Goal: Task Accomplishment & Management: Manage account settings

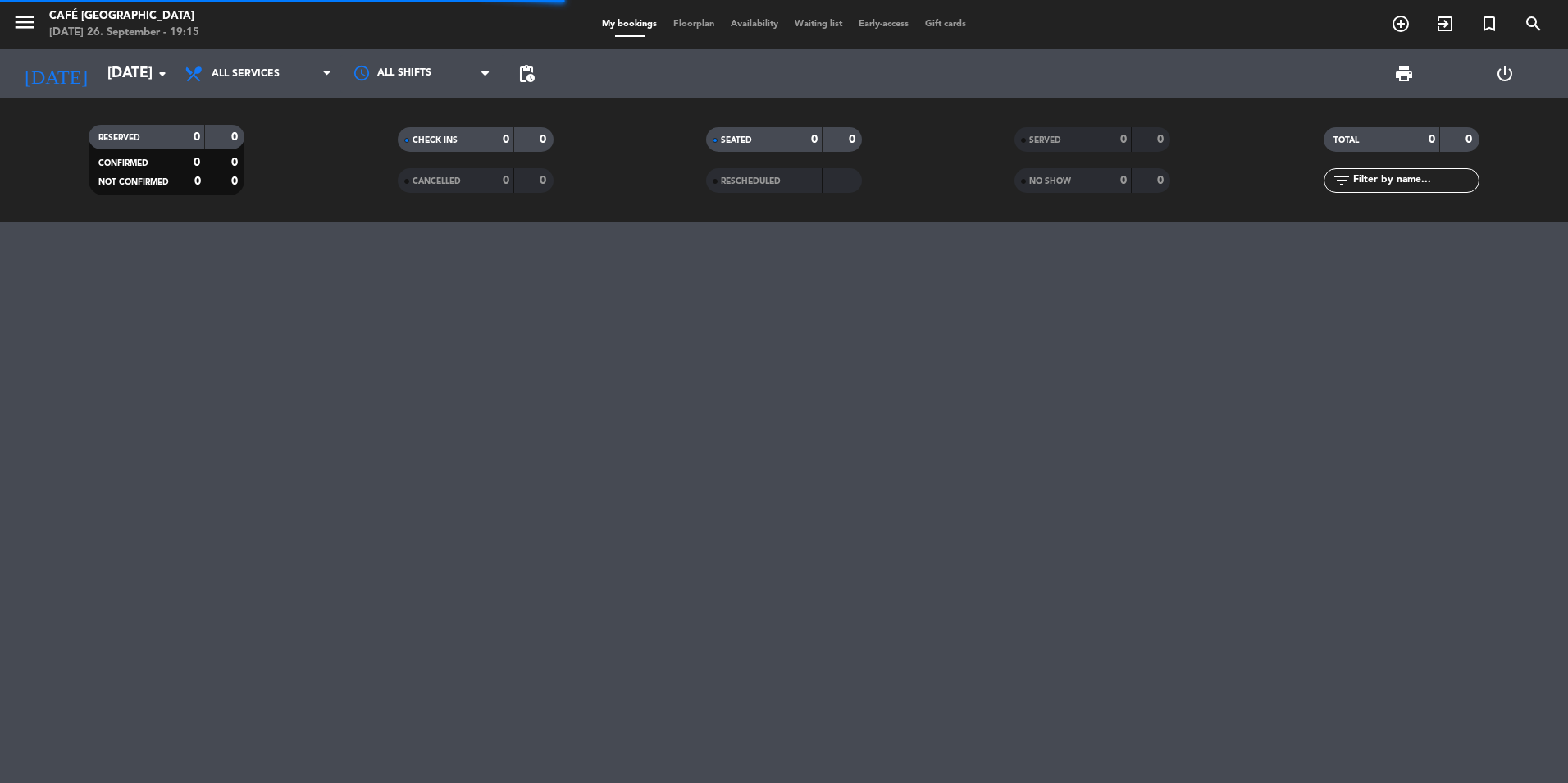
click at [1047, 142] on span "SERVED" at bounding box center [1044, 140] width 32 height 9
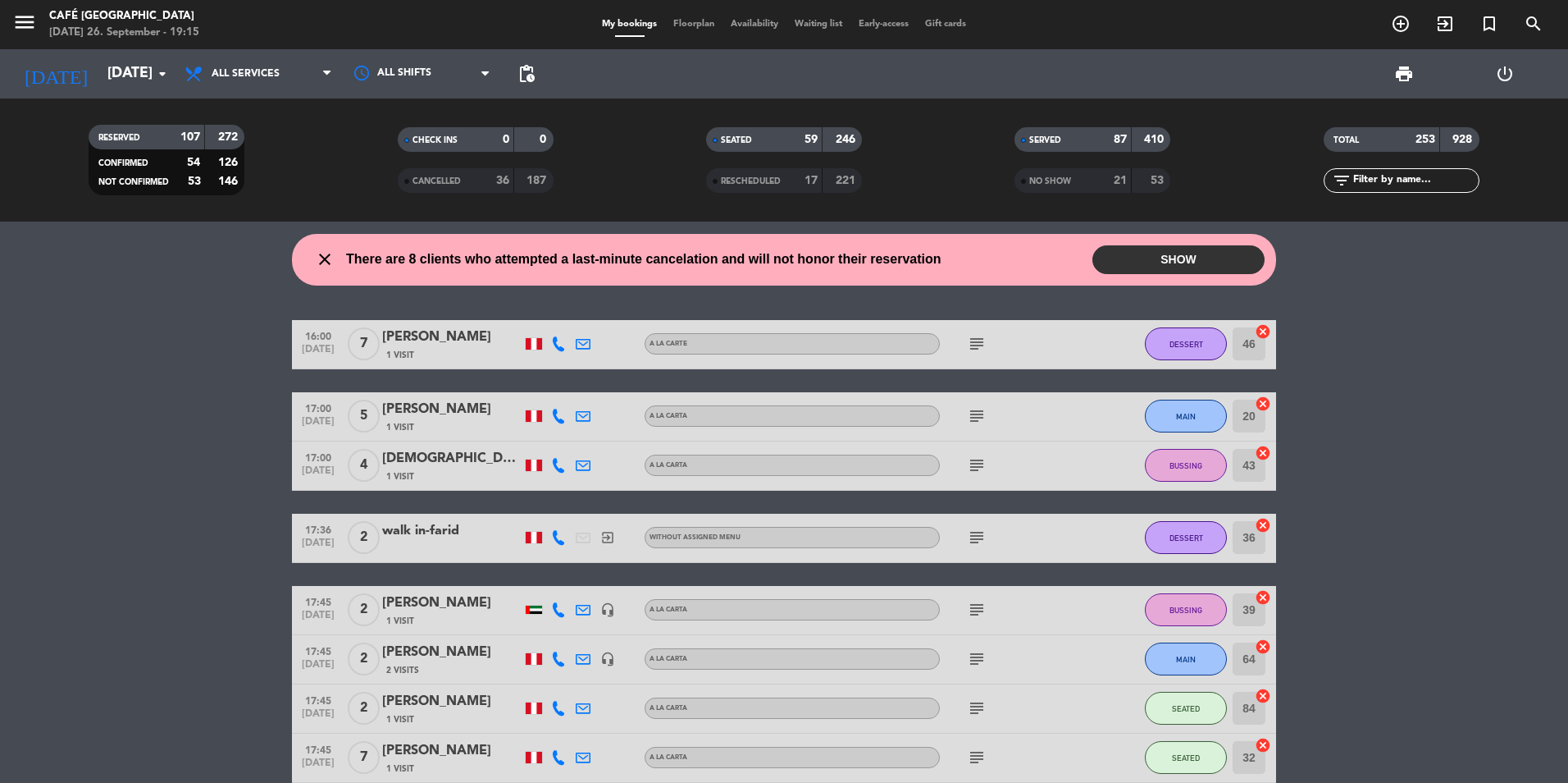
click at [1416, 182] on input "text" at bounding box center [1415, 180] width 127 height 18
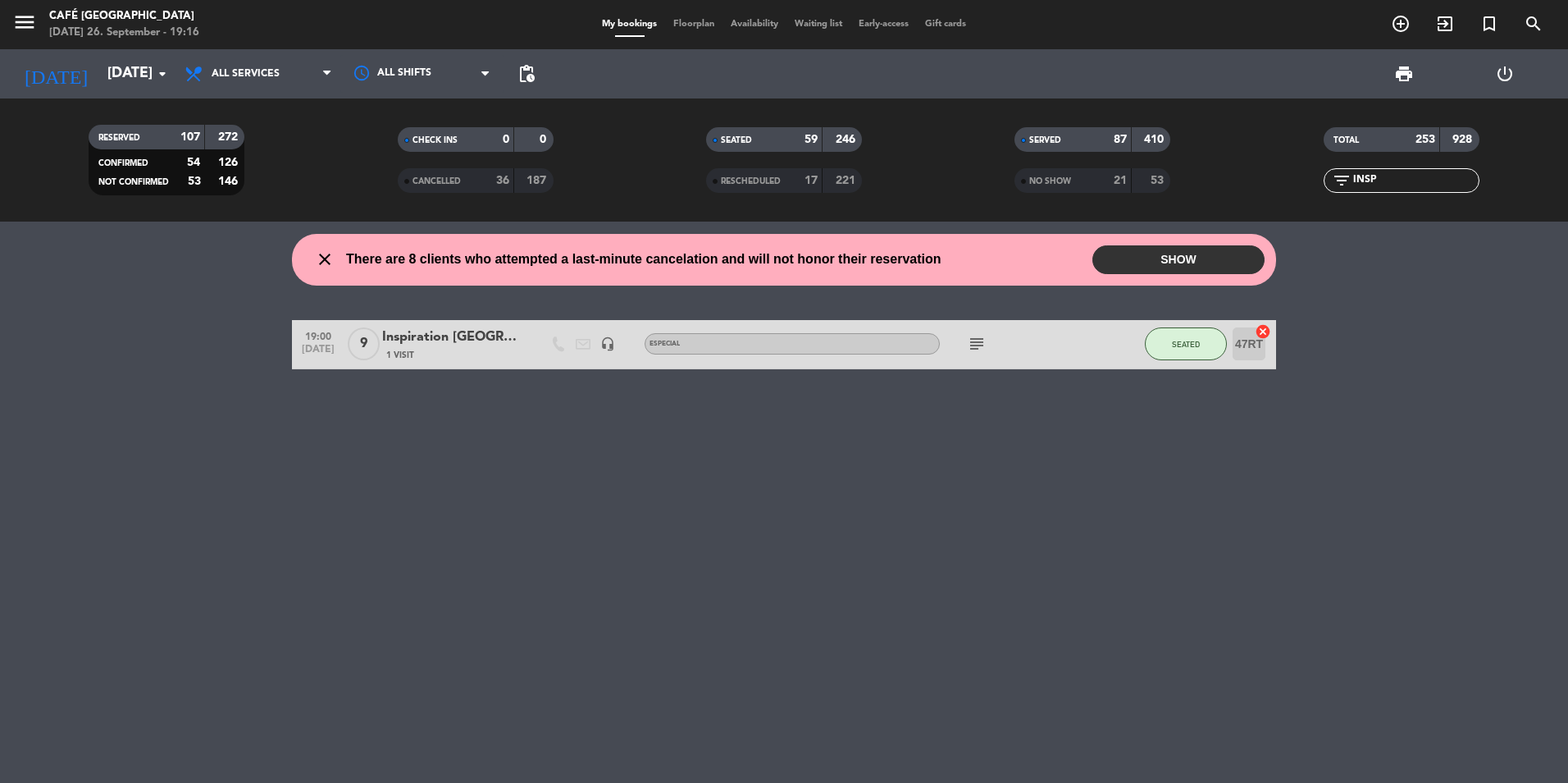
type input "INSP"
click at [448, 339] on div "Inspiration [GEOGRAPHIC_DATA]" at bounding box center [451, 337] width 140 height 21
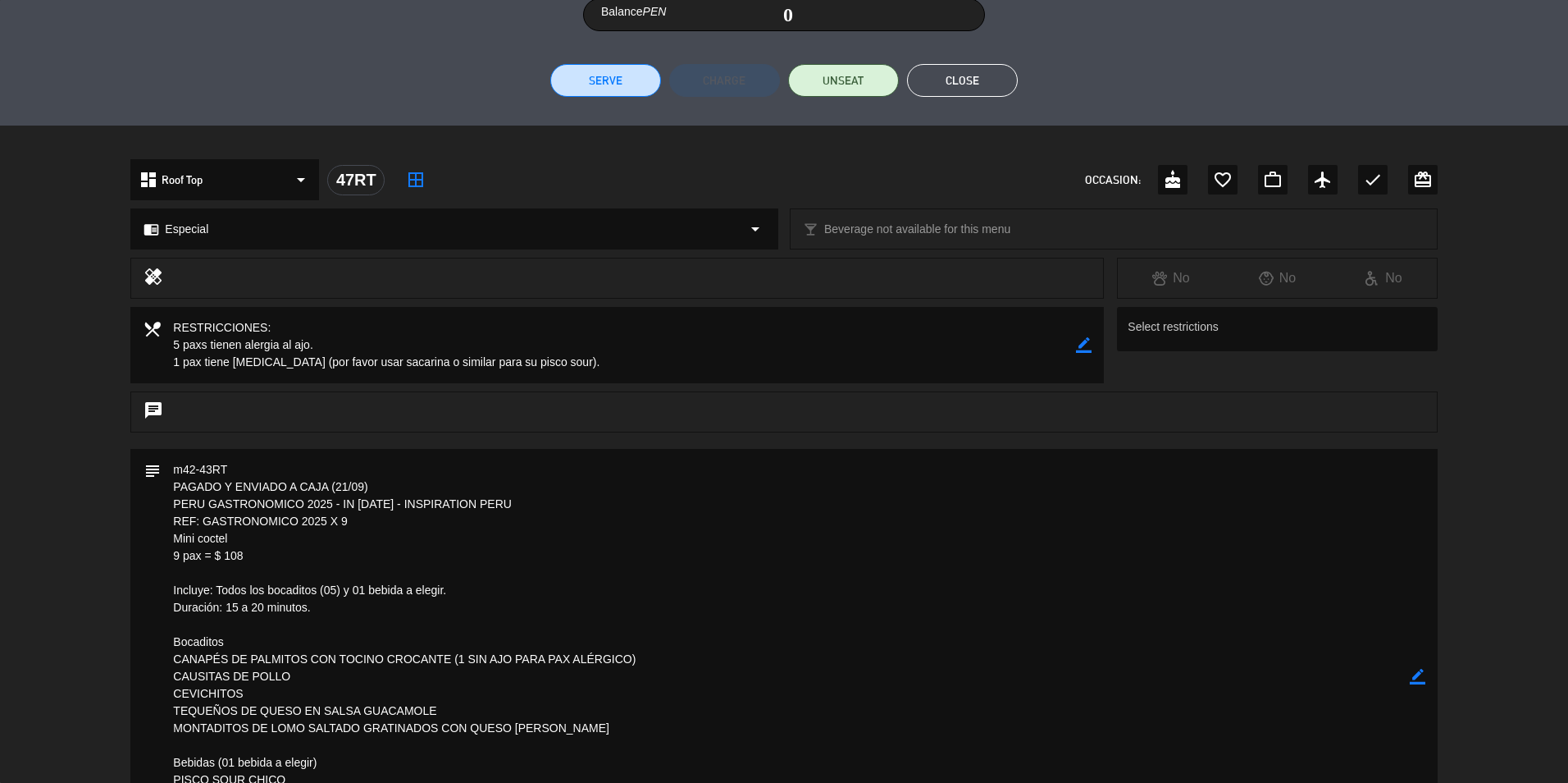
scroll to position [358, 0]
click at [948, 95] on button "Close" at bounding box center [962, 81] width 111 height 33
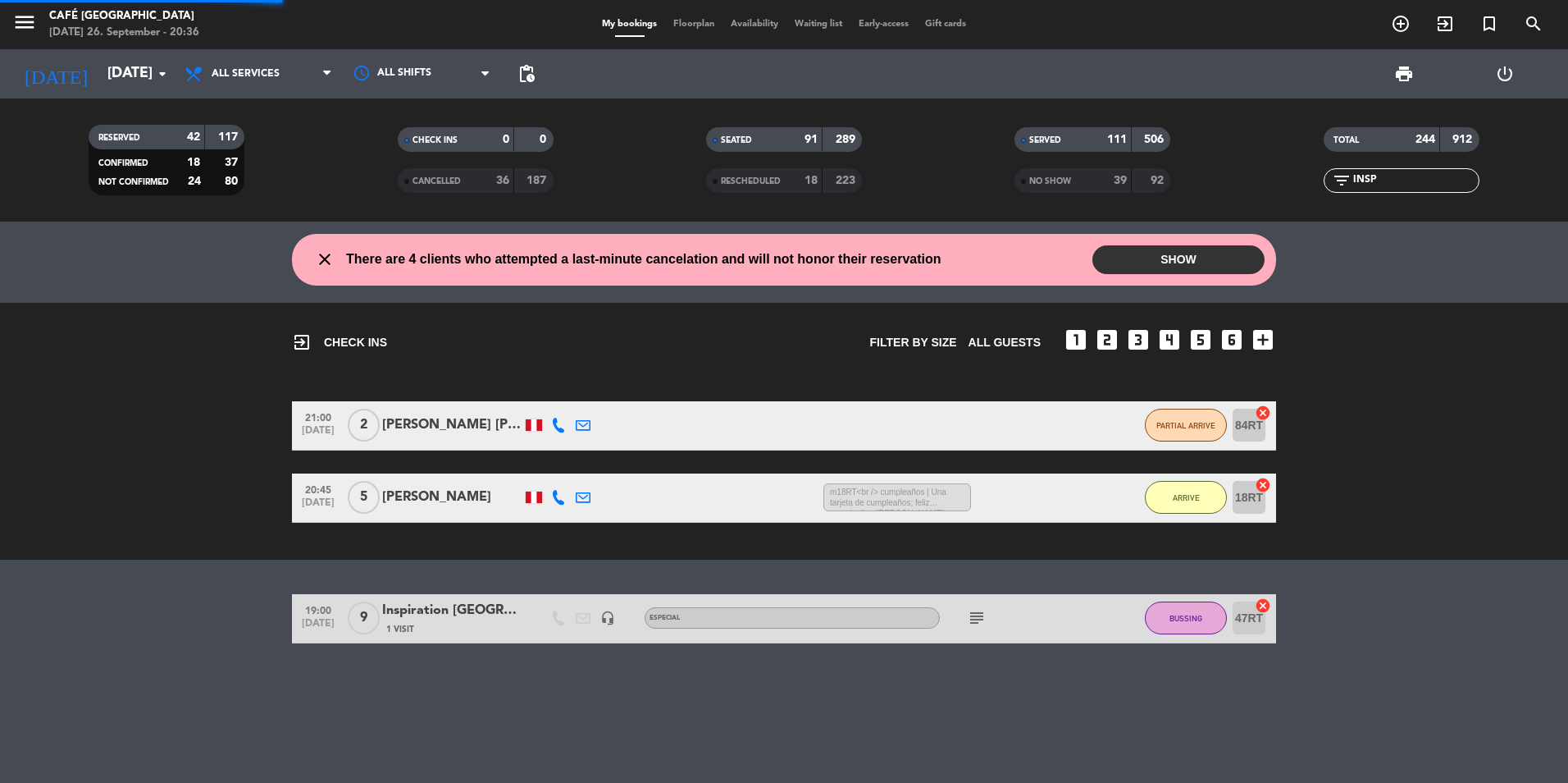
drag, startPoint x: 1392, startPoint y: 182, endPoint x: 1248, endPoint y: 194, distance: 144.5
click at [1248, 194] on div "TOTAL 244 912 filter_list INSP" at bounding box center [1401, 160] width 308 height 91
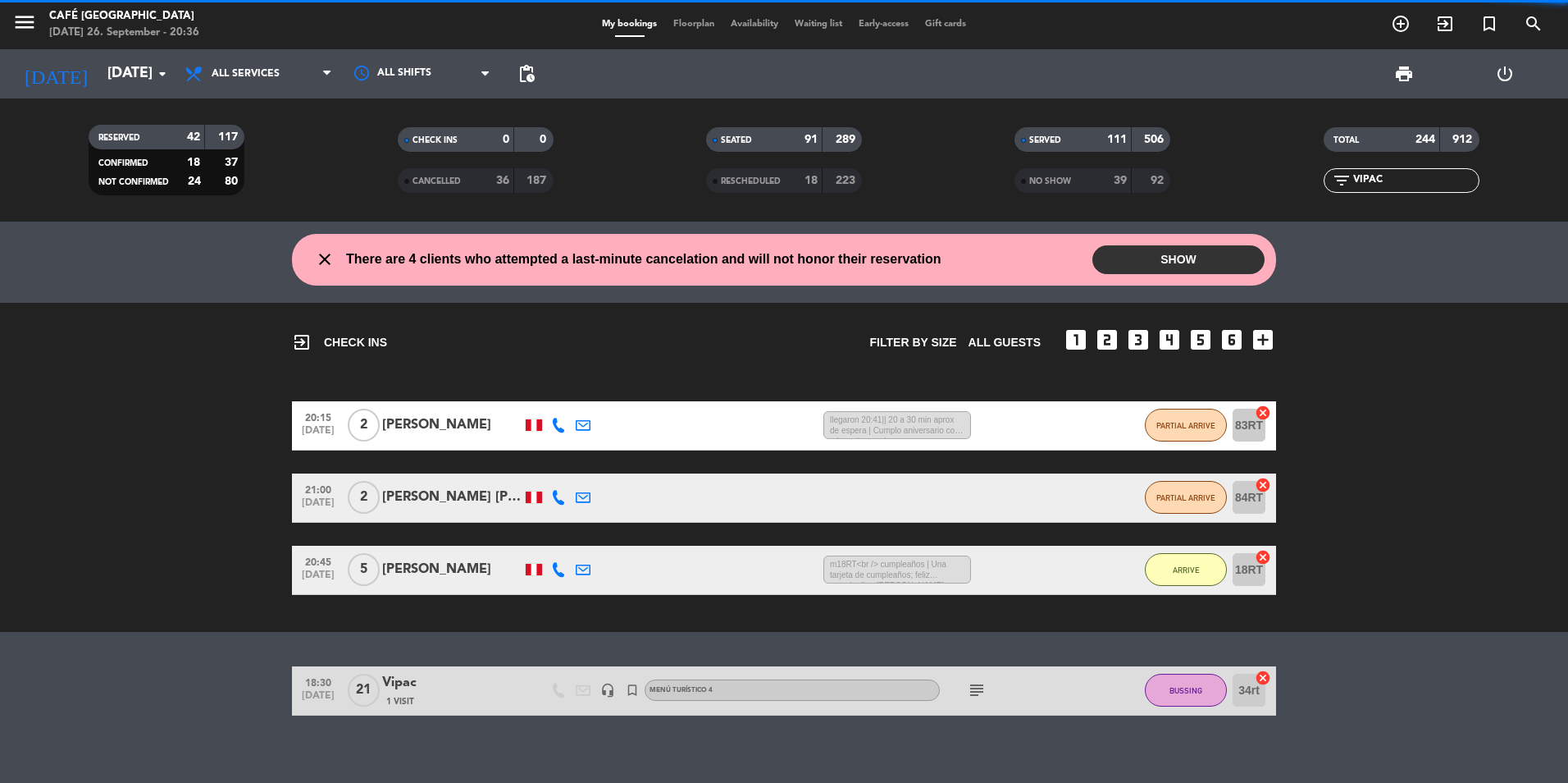
type input "VIPAC"
click at [452, 608] on div "exit_to_app CHECK INS Filter by size All guests looks_one looks_two looks_3 loo…" at bounding box center [784, 467] width 1568 height 329
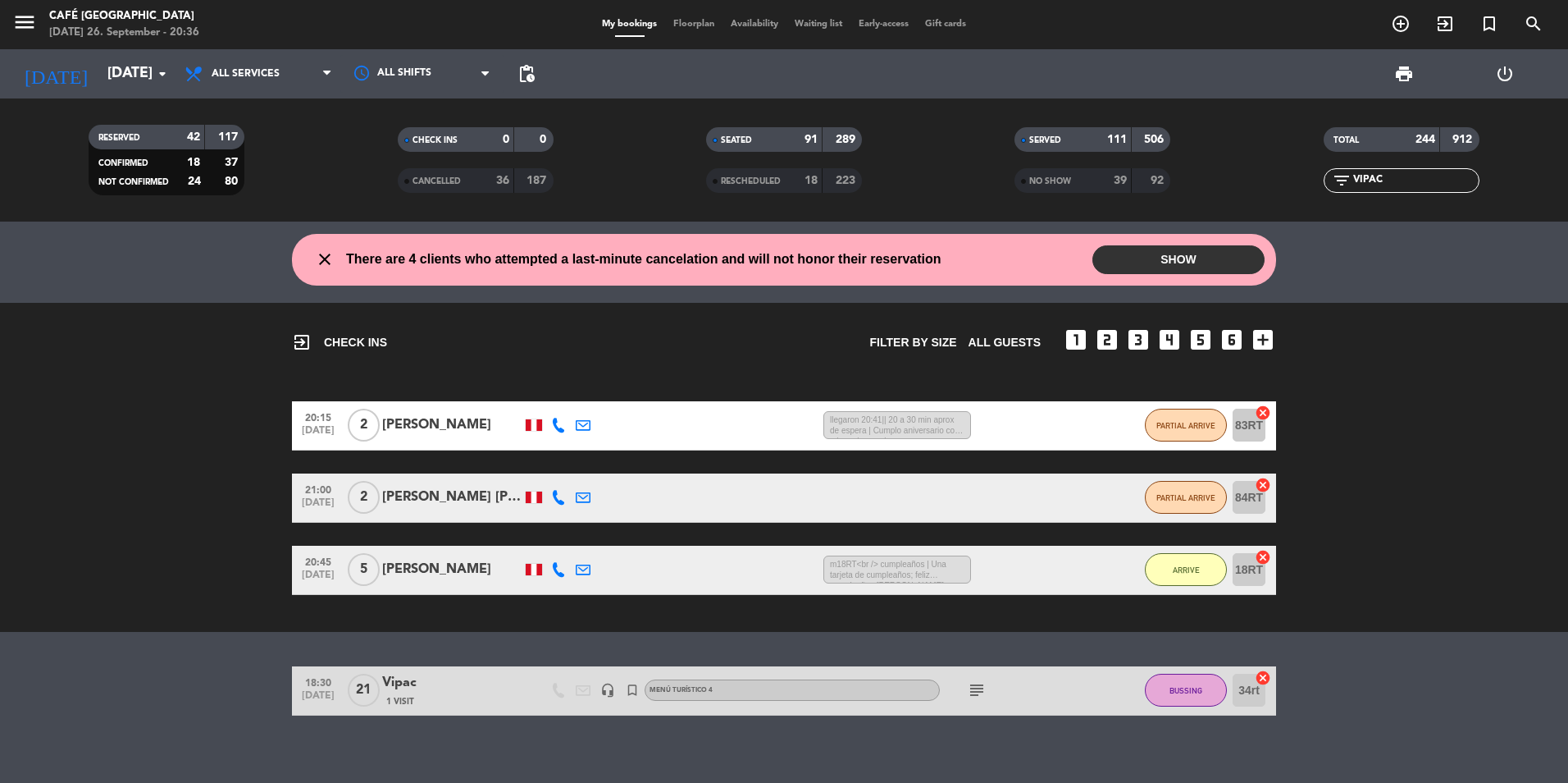
click at [492, 684] on div "Vipac" at bounding box center [451, 683] width 140 height 21
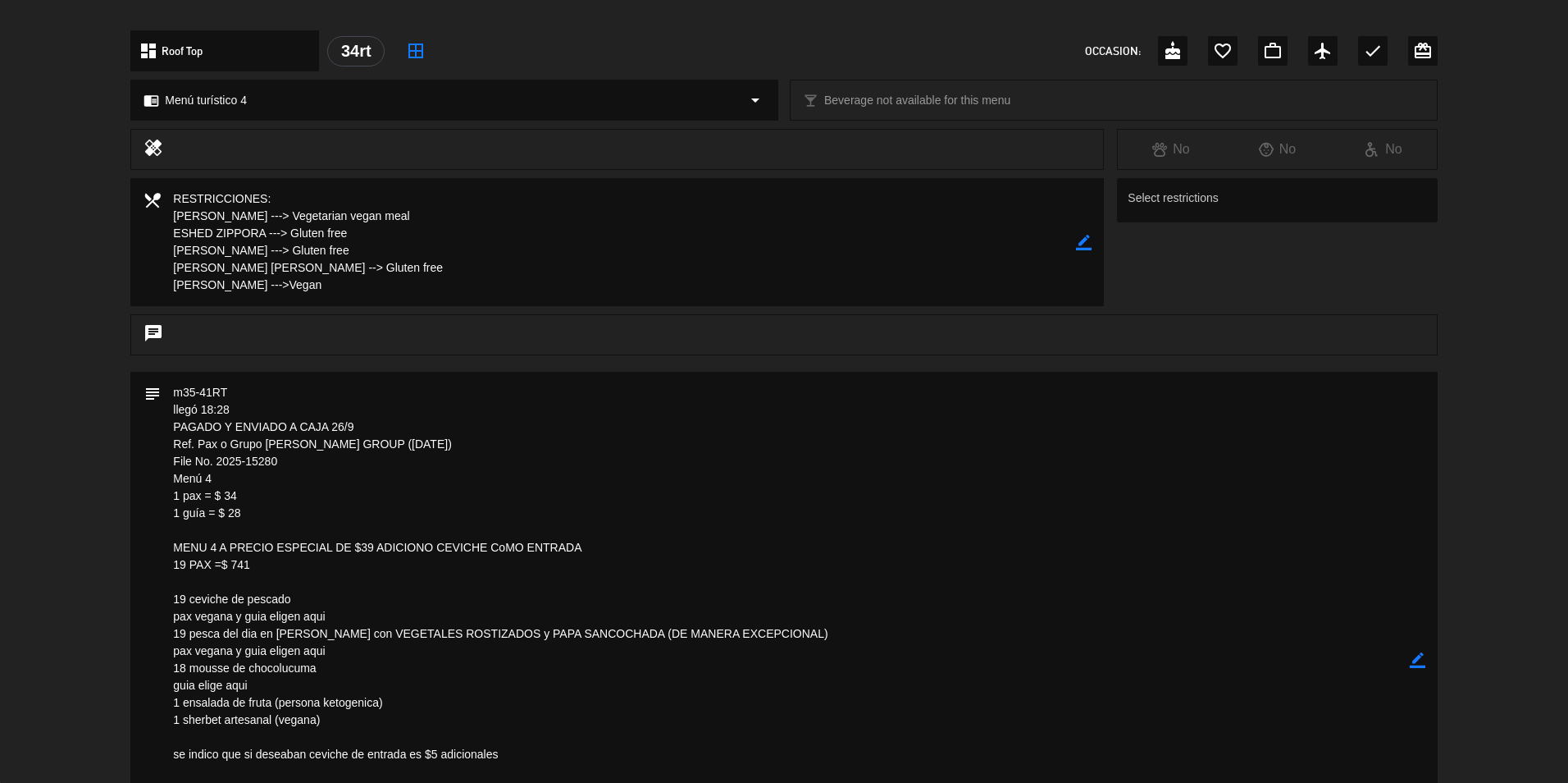
scroll to position [492, 0]
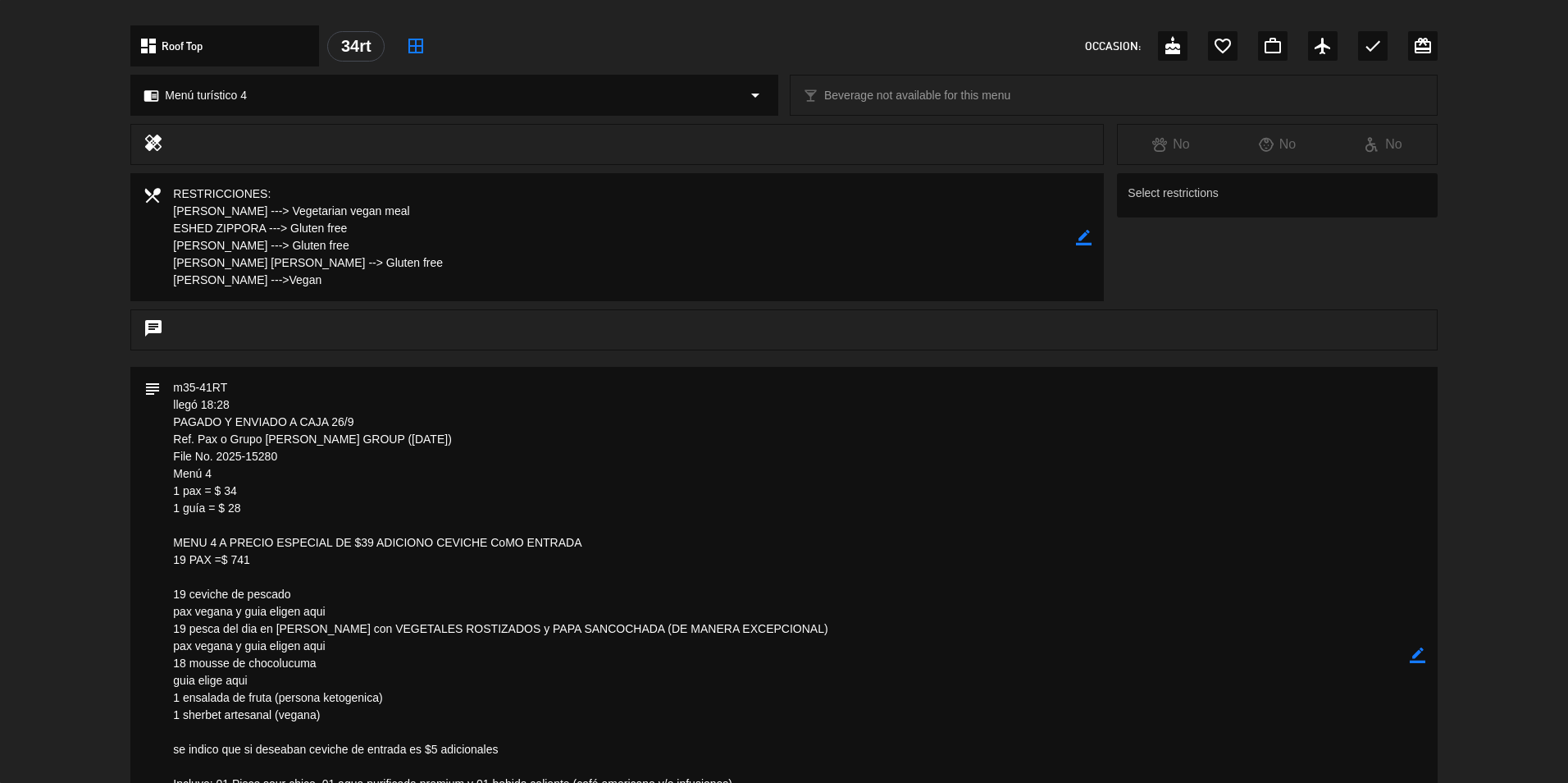
drag, startPoint x: 301, startPoint y: 457, endPoint x: 170, endPoint y: 460, distance: 131.0
click at [170, 460] on textarea at bounding box center [784, 655] width 1248 height 576
click at [380, 503] on textarea at bounding box center [784, 655] width 1248 height 576
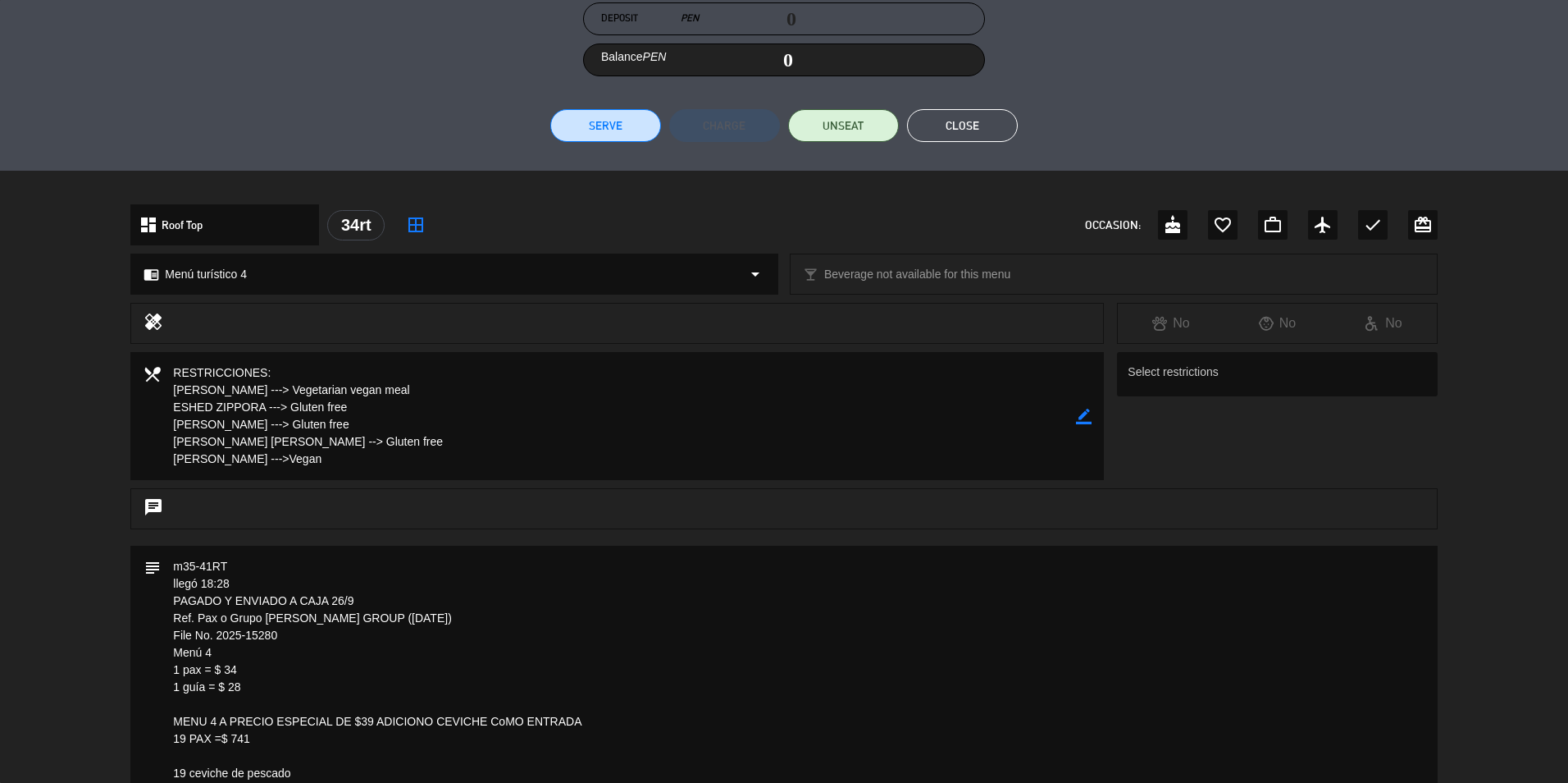
scroll to position [164, 0]
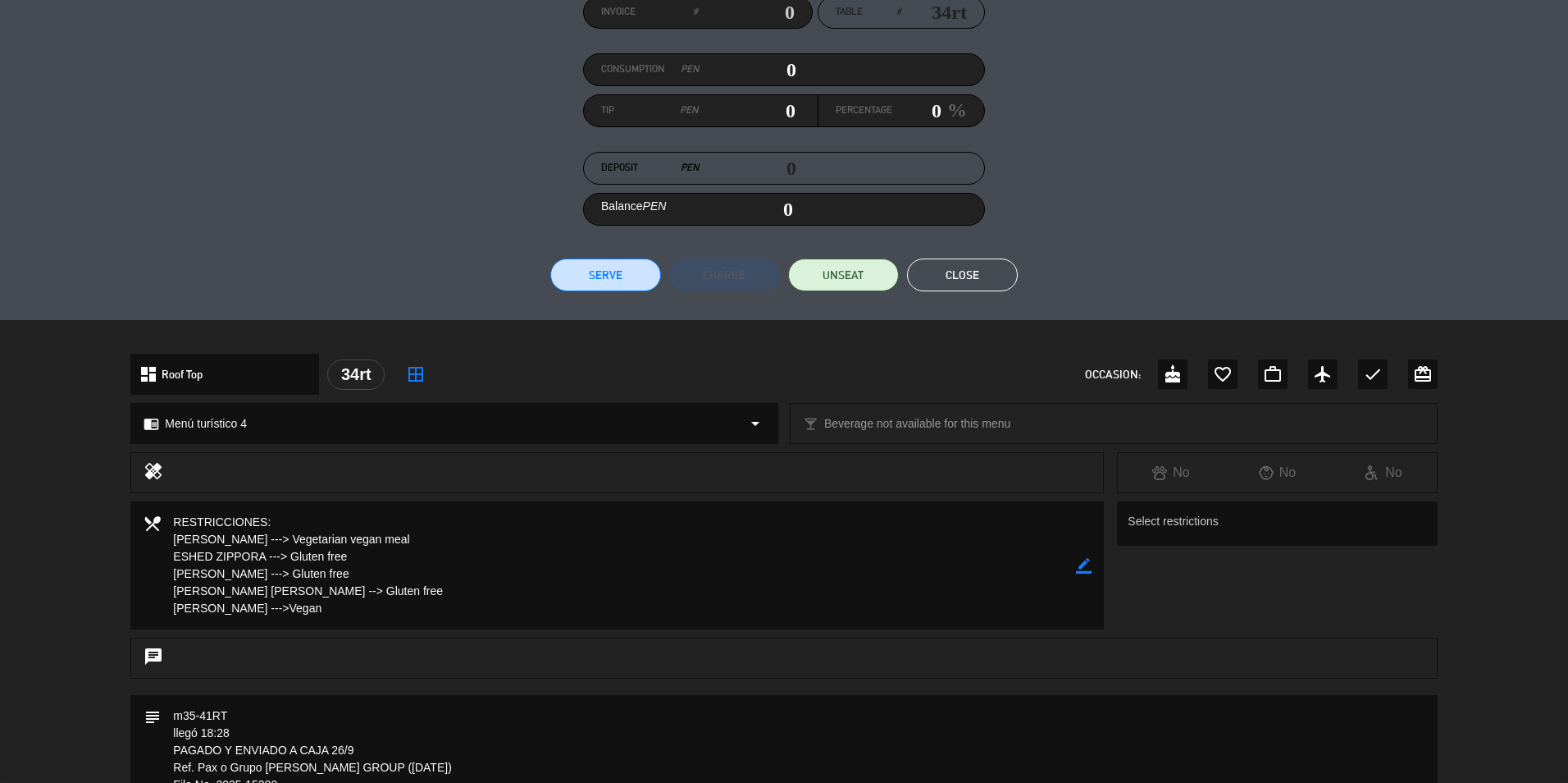
click at [969, 274] on button "Close" at bounding box center [962, 274] width 111 height 33
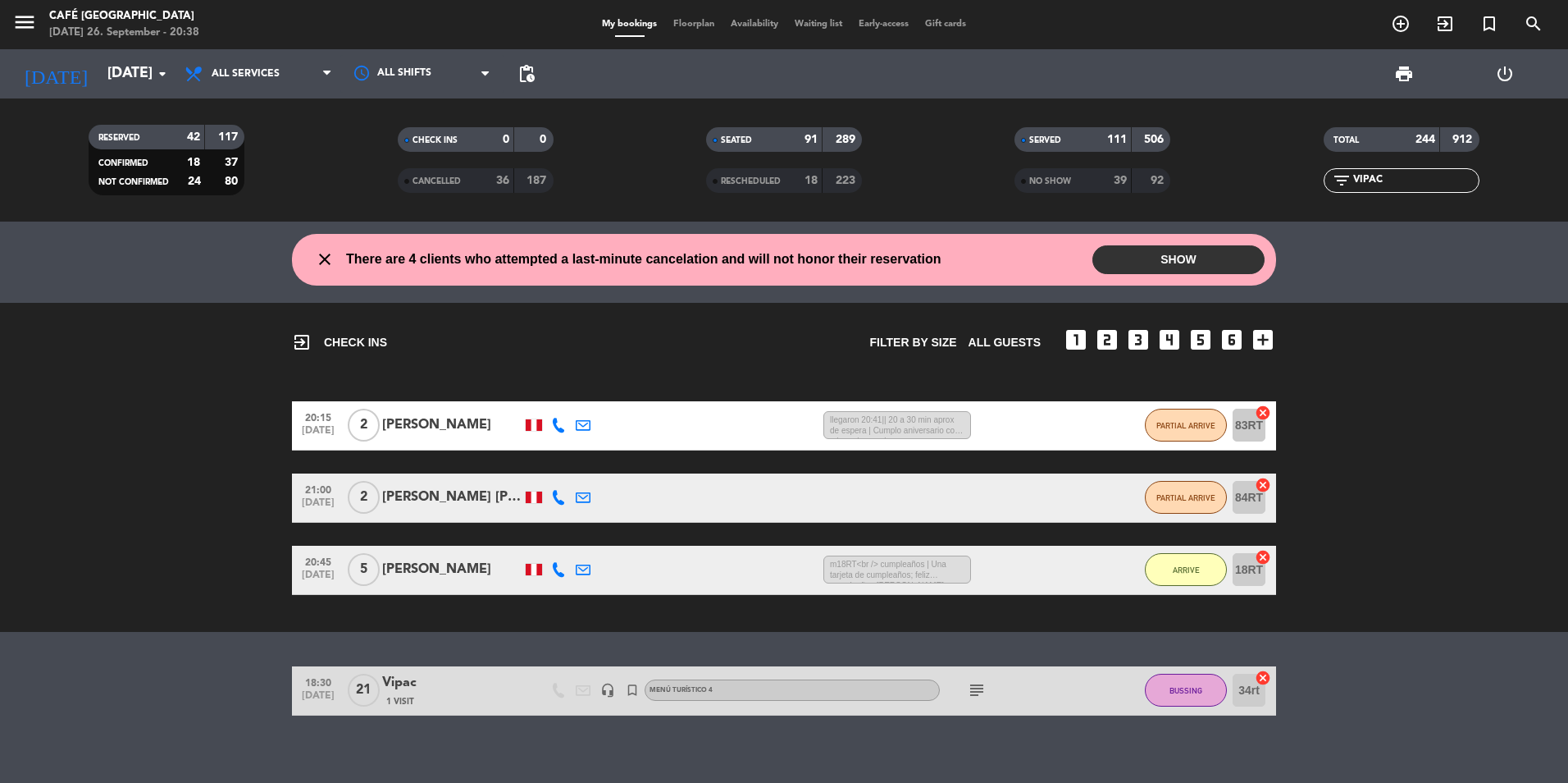
drag, startPoint x: 1505, startPoint y: 300, endPoint x: 1339, endPoint y: 262, distance: 170.3
click at [1505, 300] on div "close There are 4 clients who attempted a last-minute cancelation and will not …" at bounding box center [784, 502] width 1568 height 561
click at [1087, 171] on div "NO SHOW" at bounding box center [1056, 181] width 75 height 19
click at [726, 177] on span "RESCHEDULED" at bounding box center [751, 181] width 60 height 9
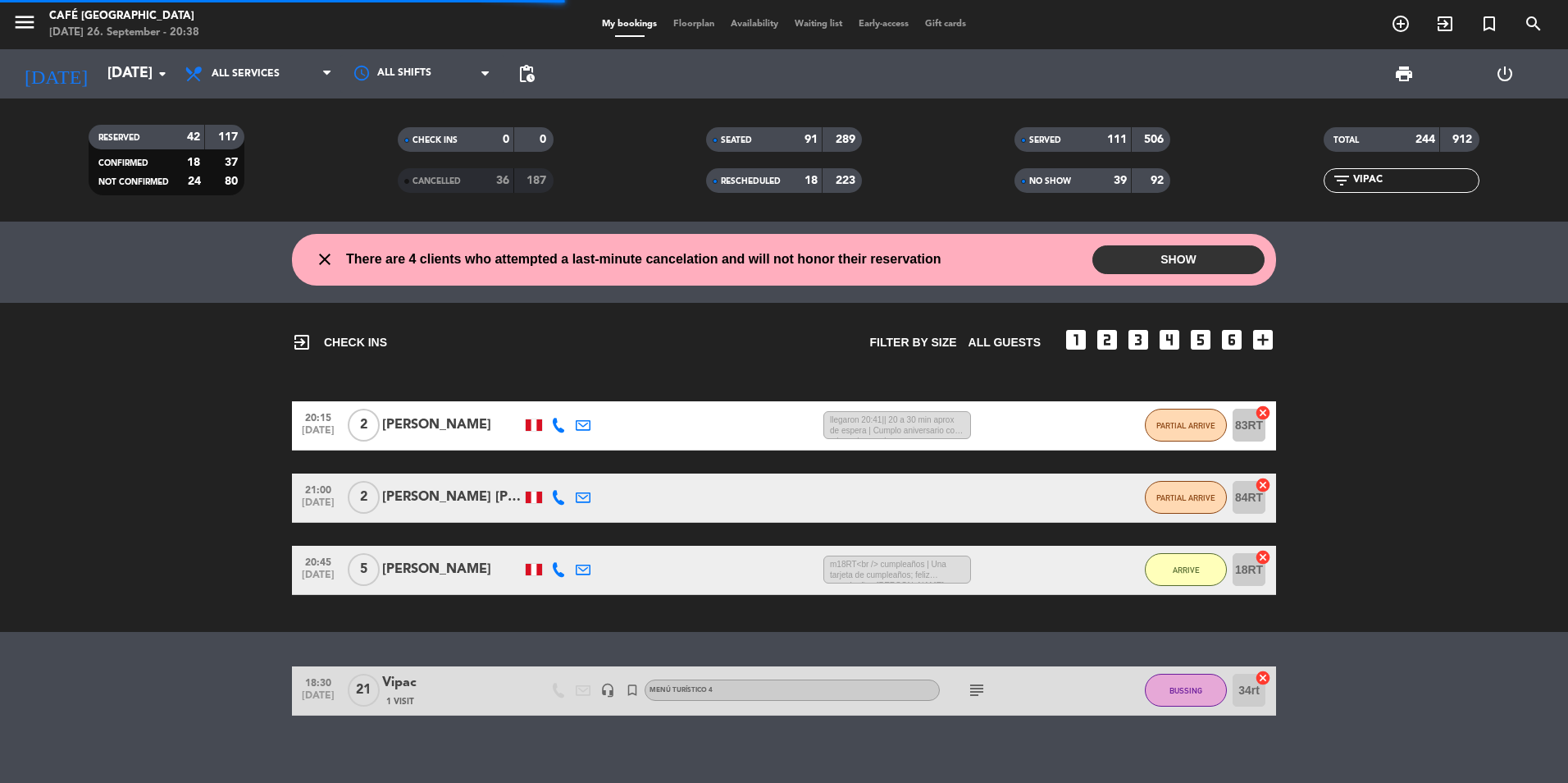
click at [402, 175] on div "CANCELLED" at bounding box center [440, 181] width 75 height 19
click at [1428, 176] on input "VIPAC" at bounding box center [1415, 180] width 127 height 18
click at [1408, 447] on bookings-row "20:15 [DATE] 2 [PERSON_NAME] -2 MIN / 3:48 H sms llegaron 20:41|| 20 a 30 min a…" at bounding box center [784, 498] width 1568 height 194
click at [469, 696] on div "1 Visit" at bounding box center [451, 701] width 140 height 13
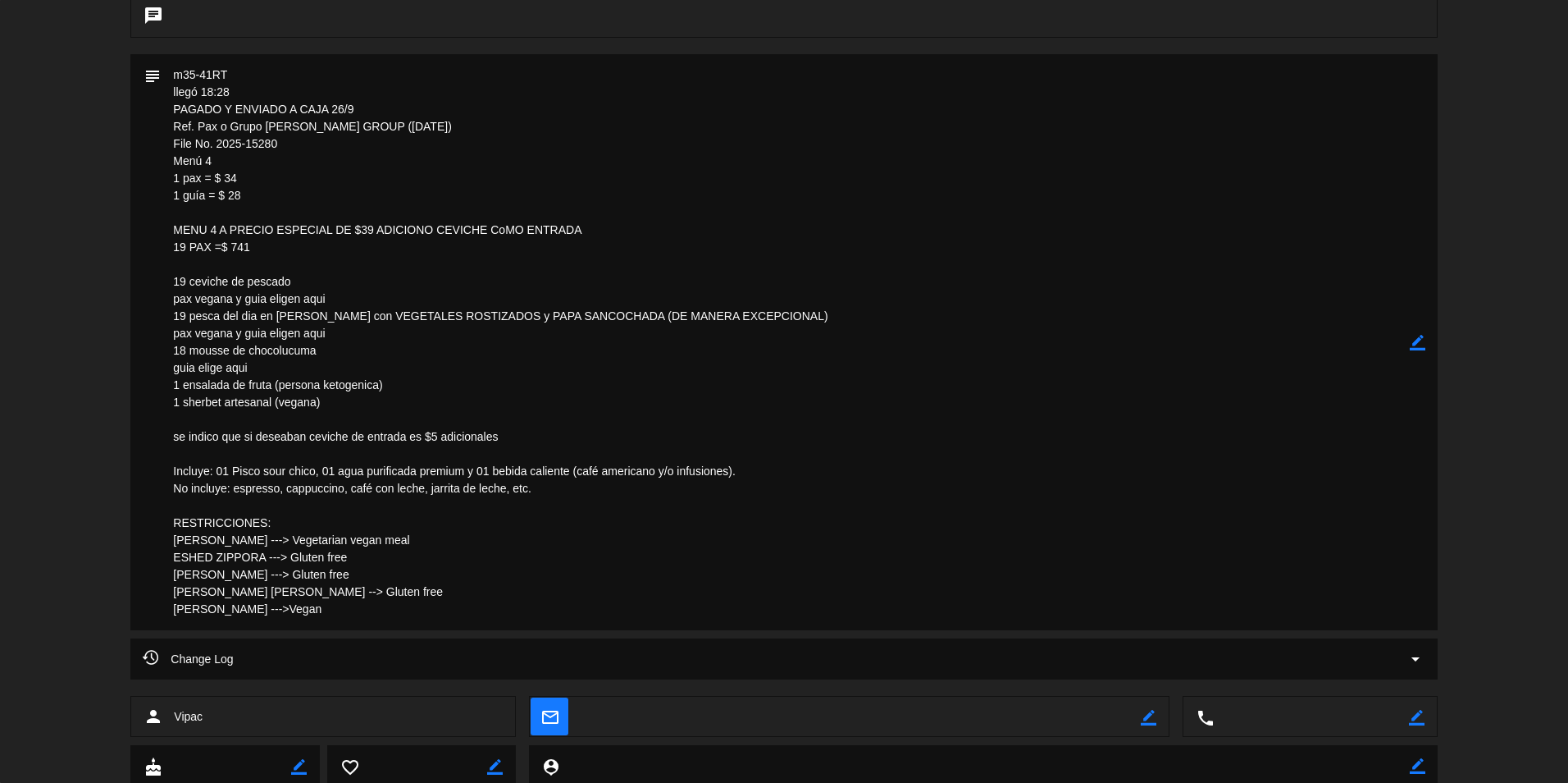
scroll to position [776, 0]
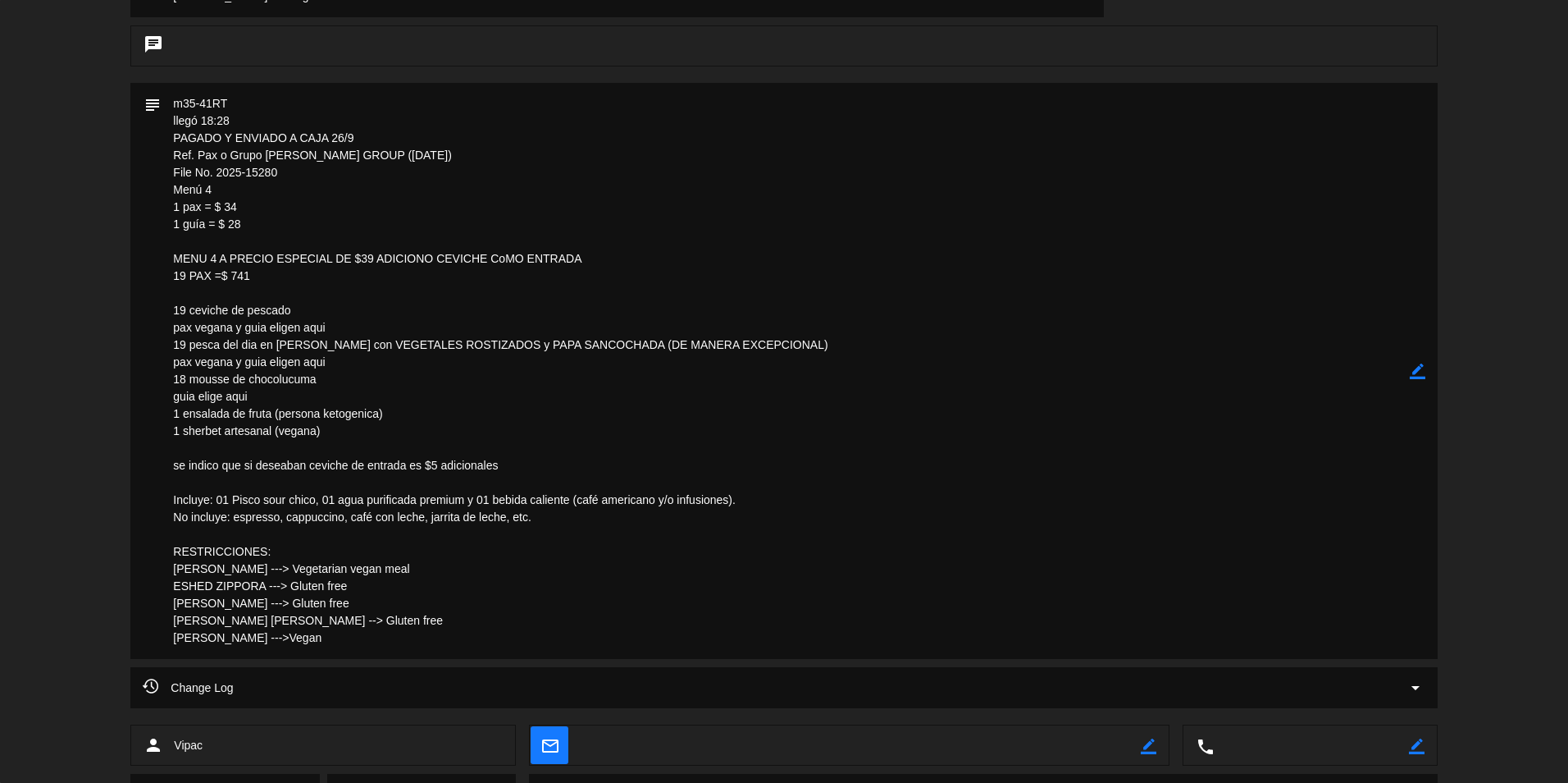
click at [403, 417] on textarea at bounding box center [784, 371] width 1248 height 576
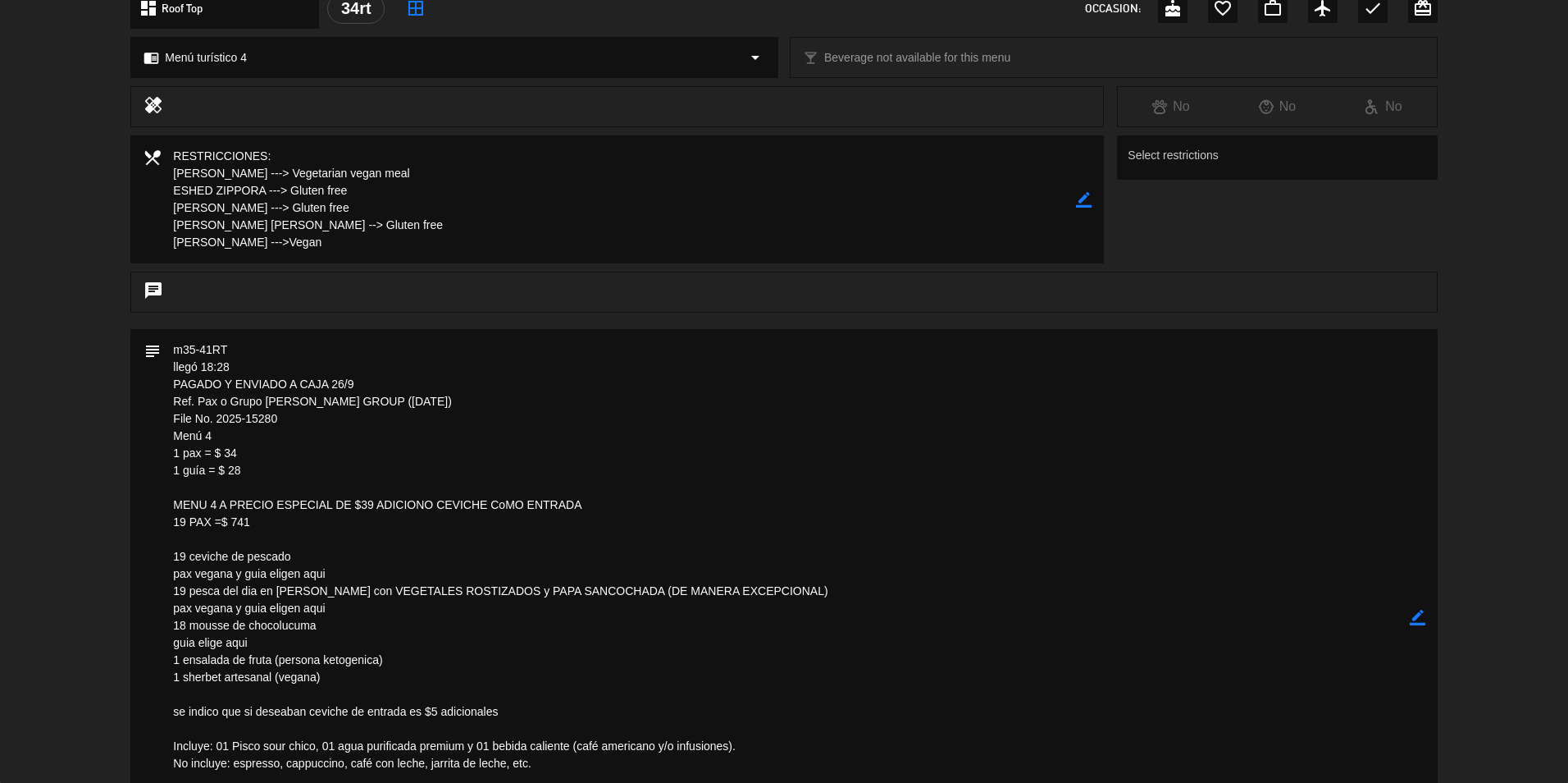
scroll to position [366, 0]
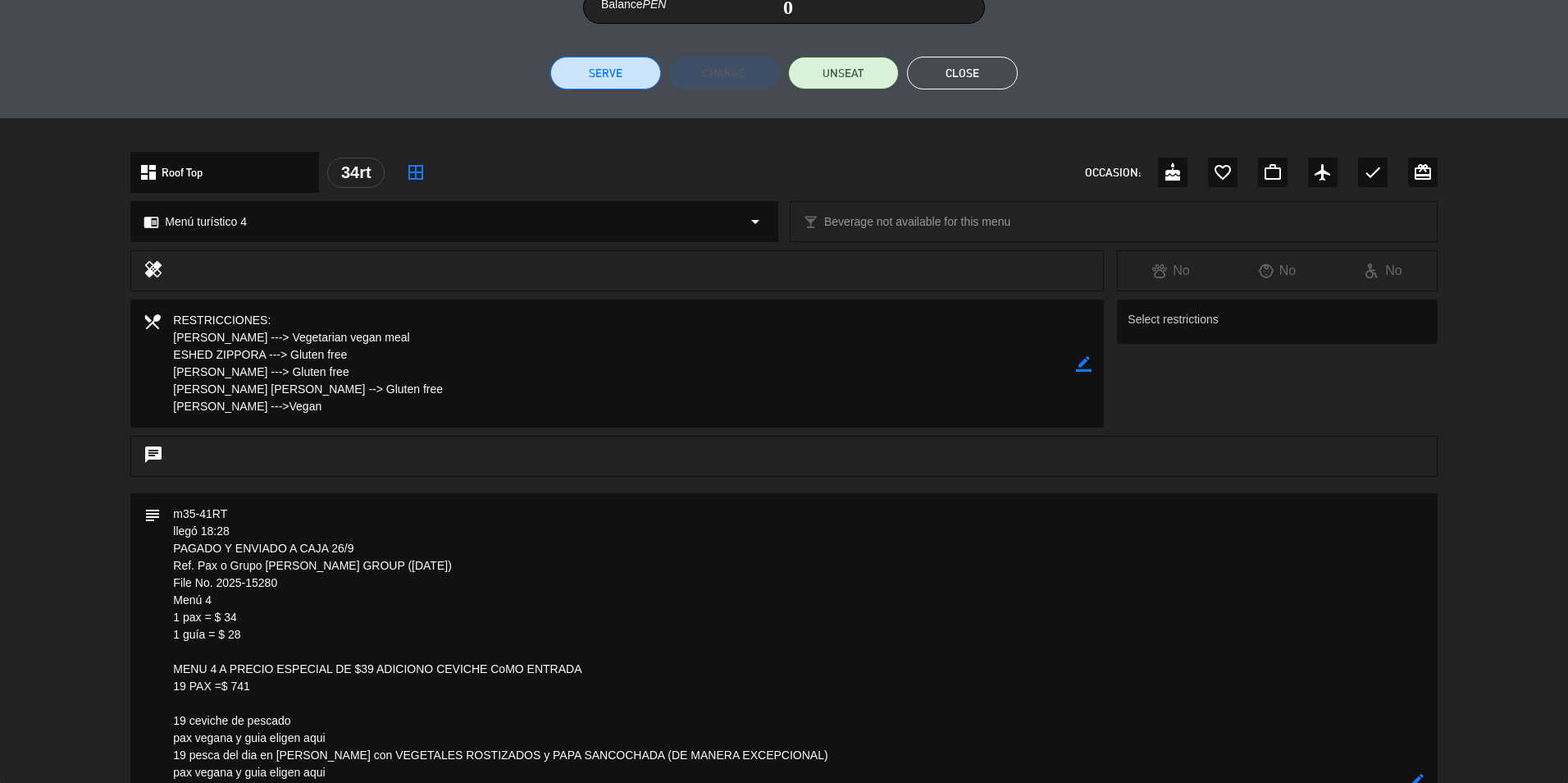
click at [977, 75] on button "Close" at bounding box center [962, 73] width 111 height 33
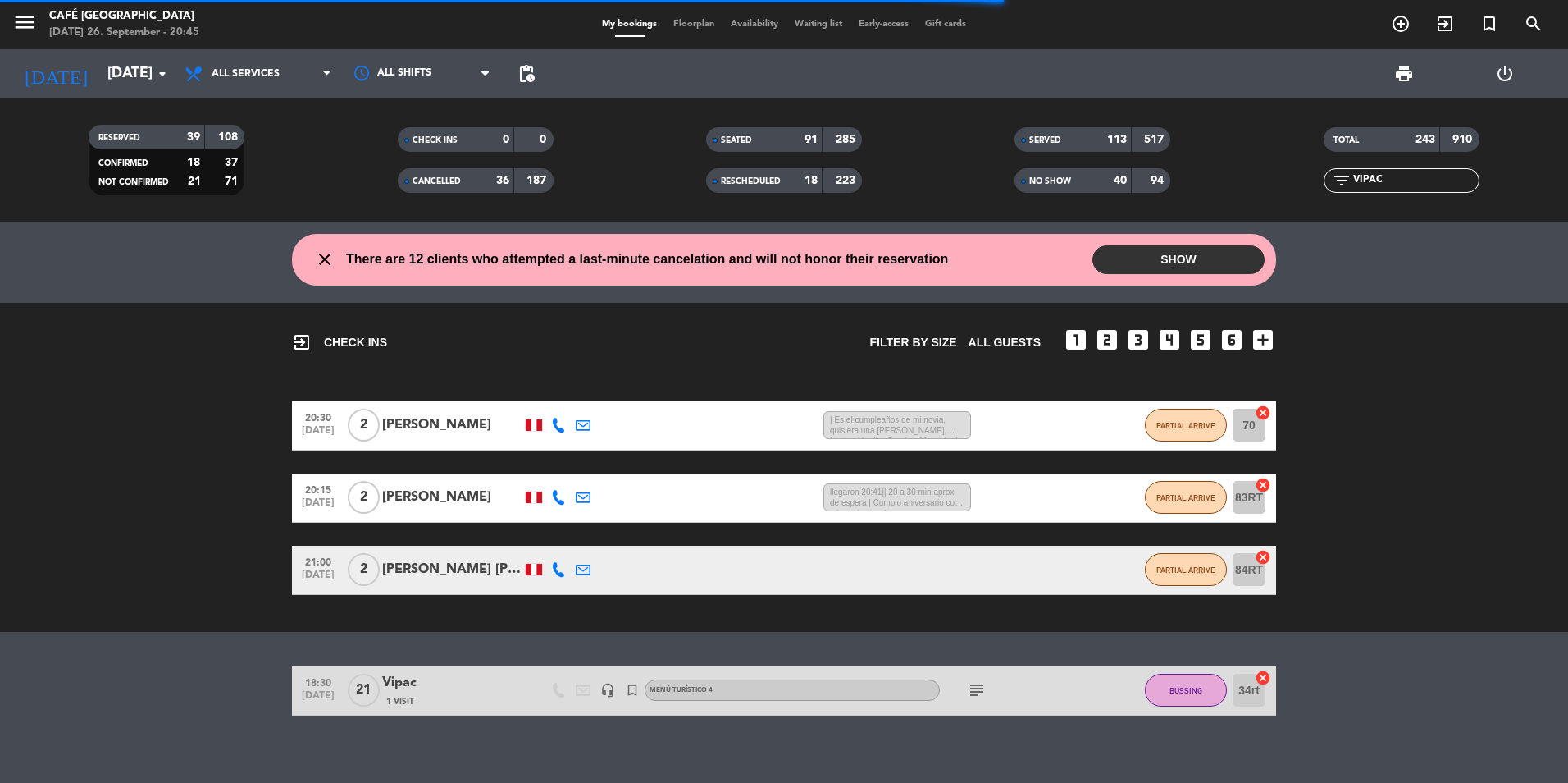
click at [434, 692] on div "Vipac" at bounding box center [451, 683] width 140 height 21
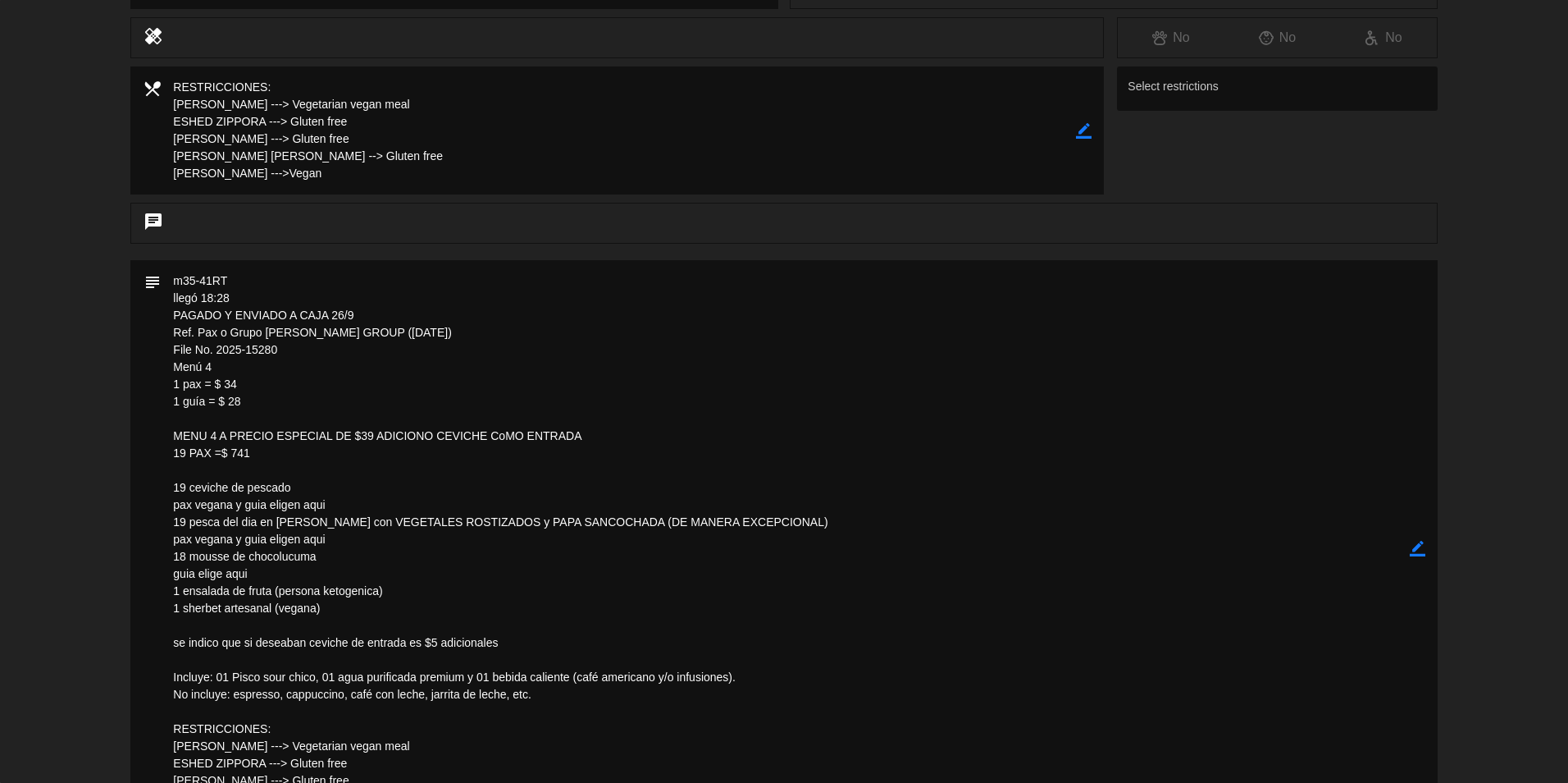
scroll to position [448, 0]
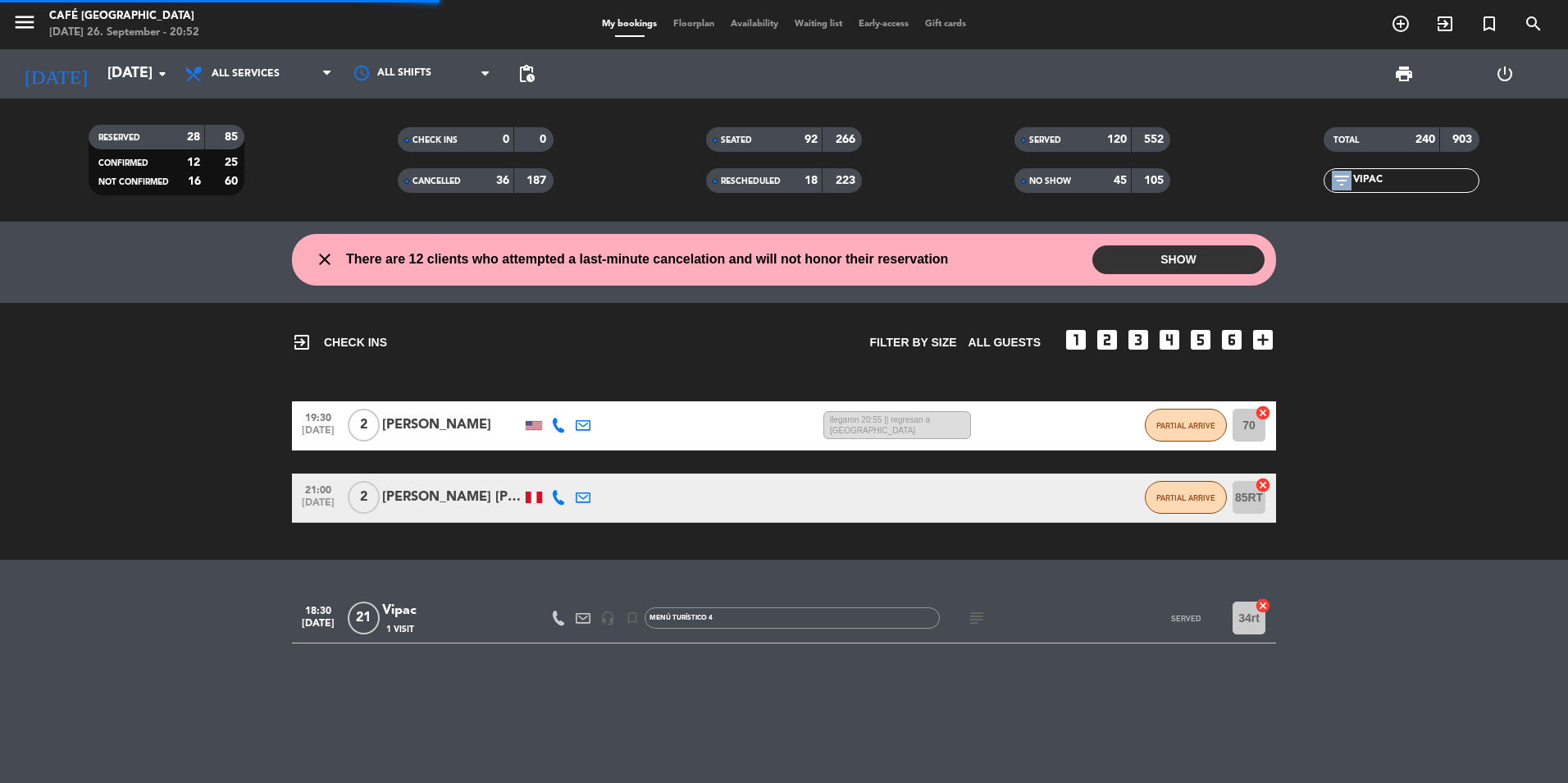
drag, startPoint x: 1413, startPoint y: 171, endPoint x: 1319, endPoint y: 186, distance: 95.2
click at [1319, 186] on div "filter_list VIPAC" at bounding box center [1401, 181] width 308 height 25
drag, startPoint x: 1319, startPoint y: 186, endPoint x: 1387, endPoint y: 217, distance: 74.7
click at [1387, 217] on div "RESERVED 28 85 CONFIRMED 12 25 NOT CONFIRMED 16 60 CHECK INS 0 0 CANCELLED 36 1…" at bounding box center [784, 160] width 1568 height 123
drag, startPoint x: 1401, startPoint y: 179, endPoint x: 1290, endPoint y: 179, distance: 111.0
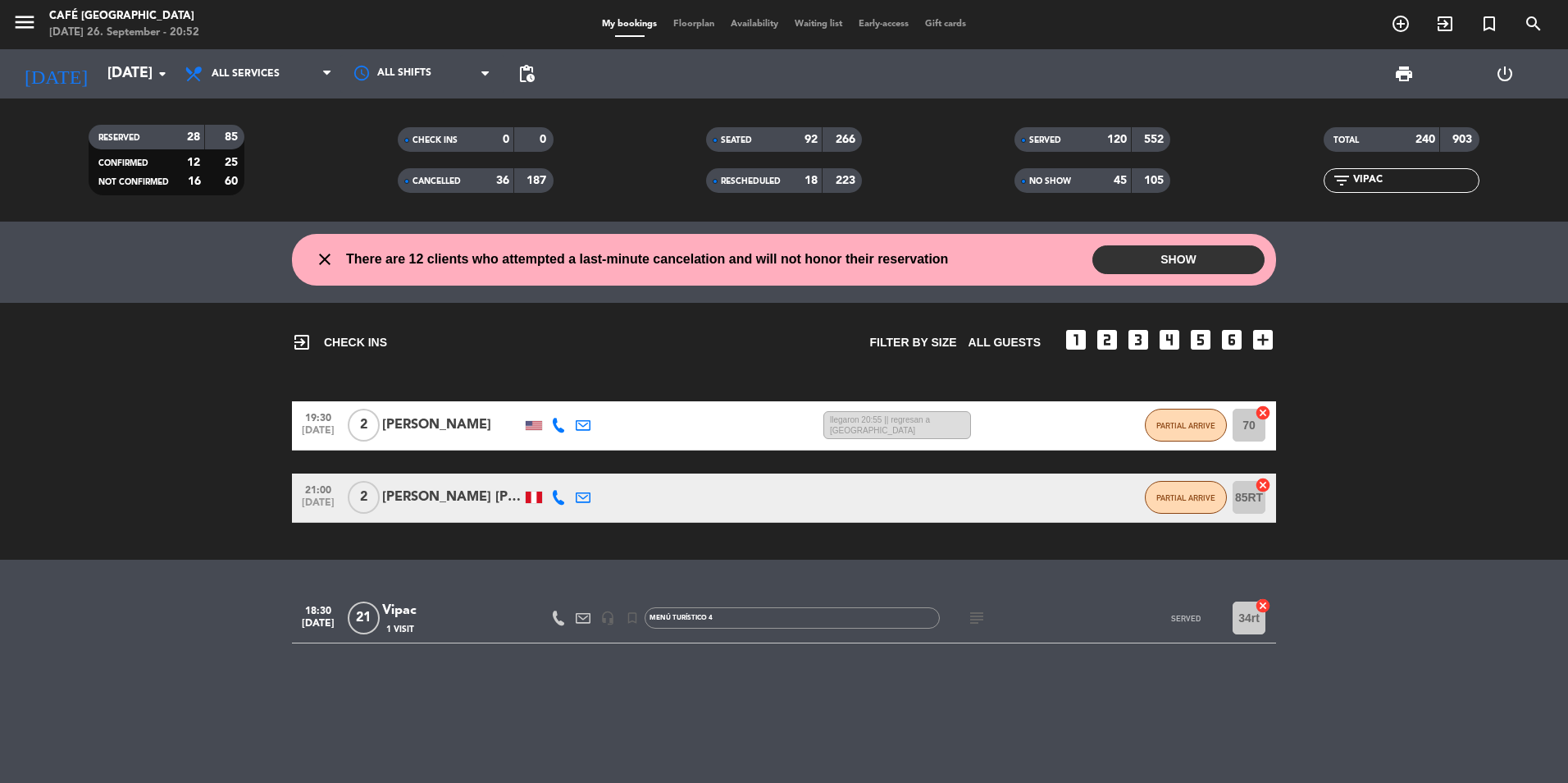
click at [1290, 179] on div "filter_list VIPAC" at bounding box center [1401, 181] width 308 height 25
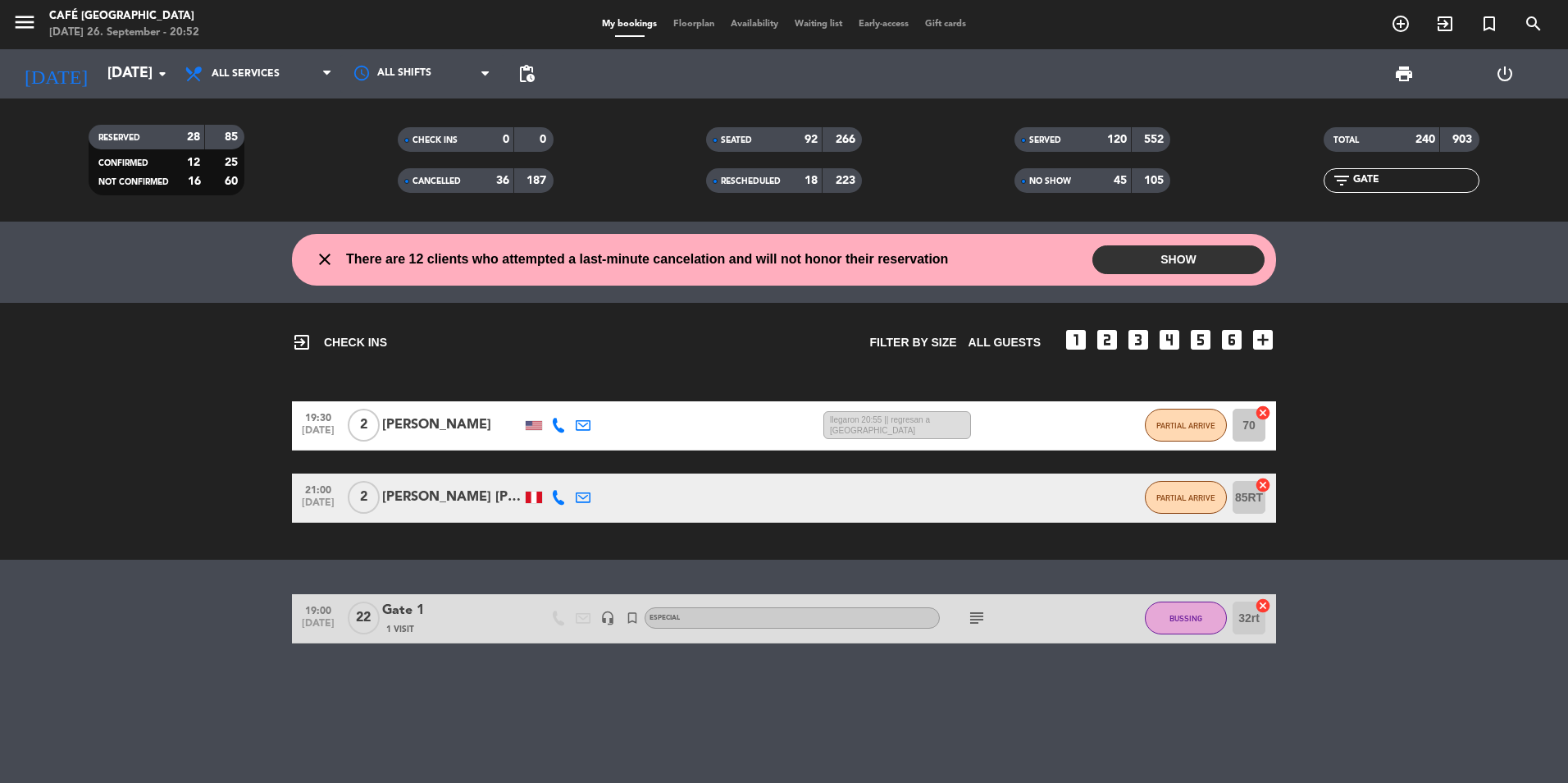
type input "GATE"
click at [450, 614] on div "Gate 1" at bounding box center [451, 611] width 140 height 21
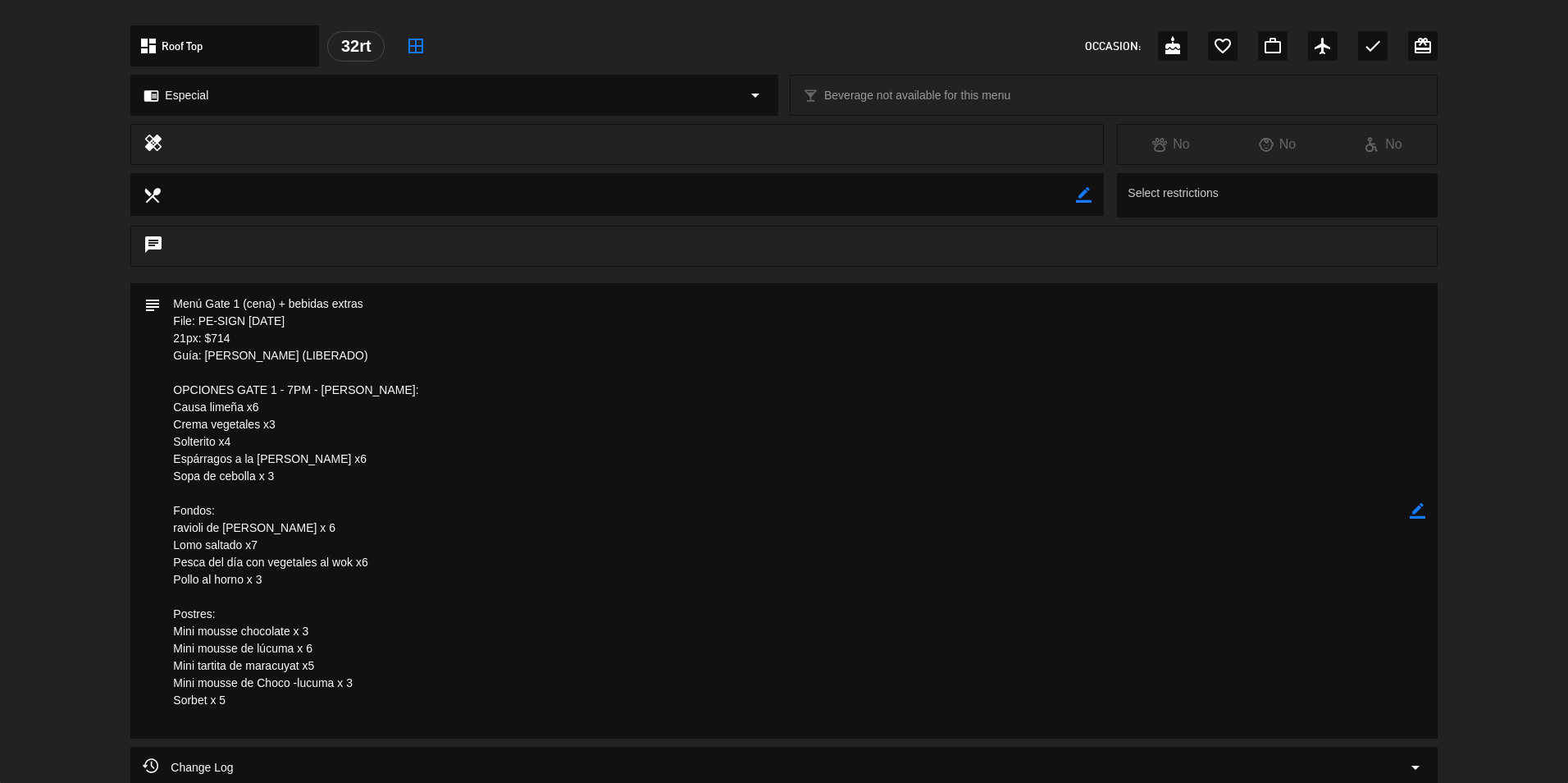
scroll to position [574, 0]
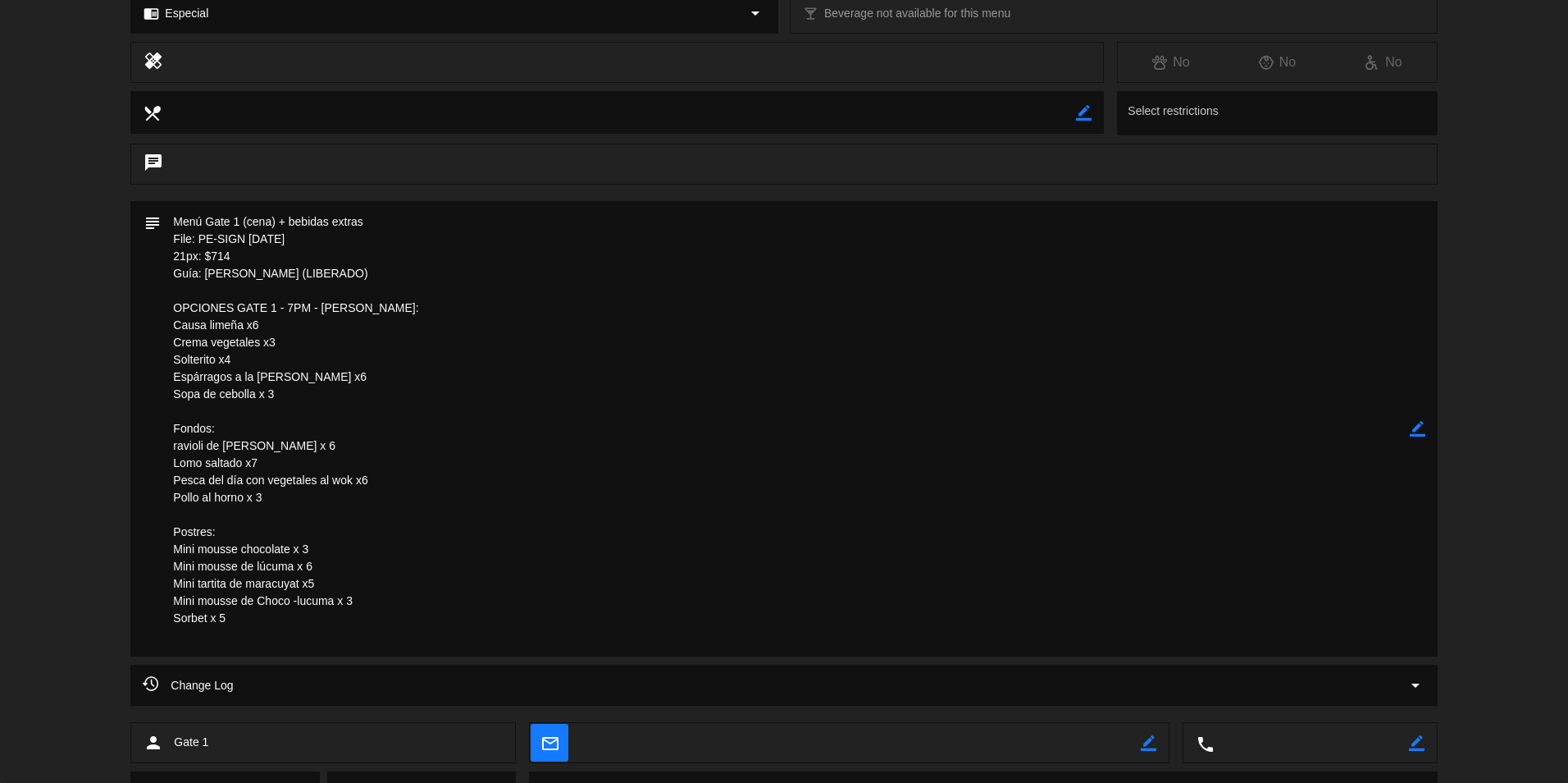
drag, startPoint x: 328, startPoint y: 241, endPoint x: 168, endPoint y: 240, distance: 160.0
click at [168, 240] on textarea at bounding box center [784, 429] width 1248 height 456
drag, startPoint x: 168, startPoint y: 240, endPoint x: 569, endPoint y: 369, distance: 421.2
click at [569, 369] on textarea at bounding box center [784, 429] width 1248 height 456
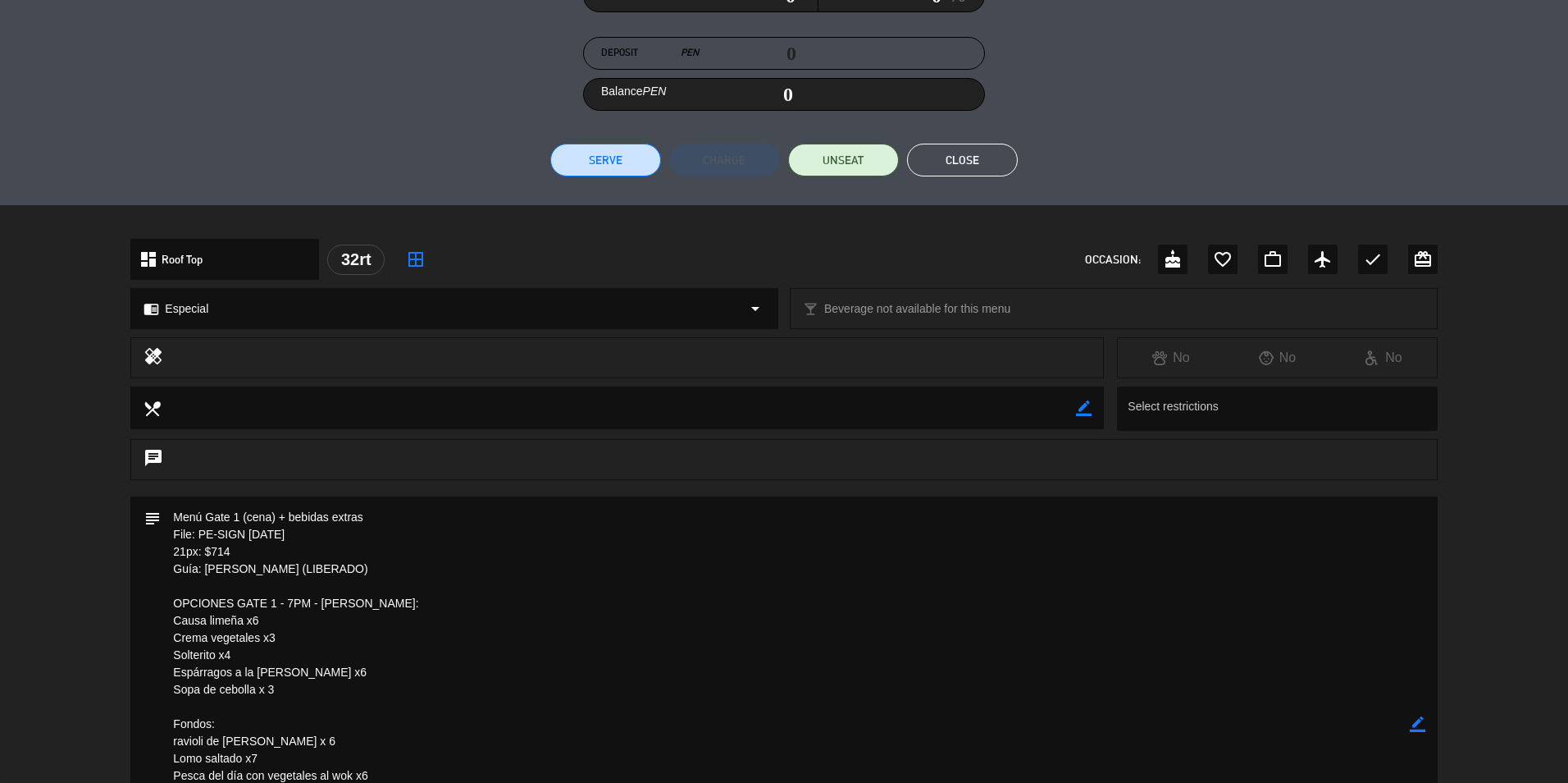
scroll to position [247, 0]
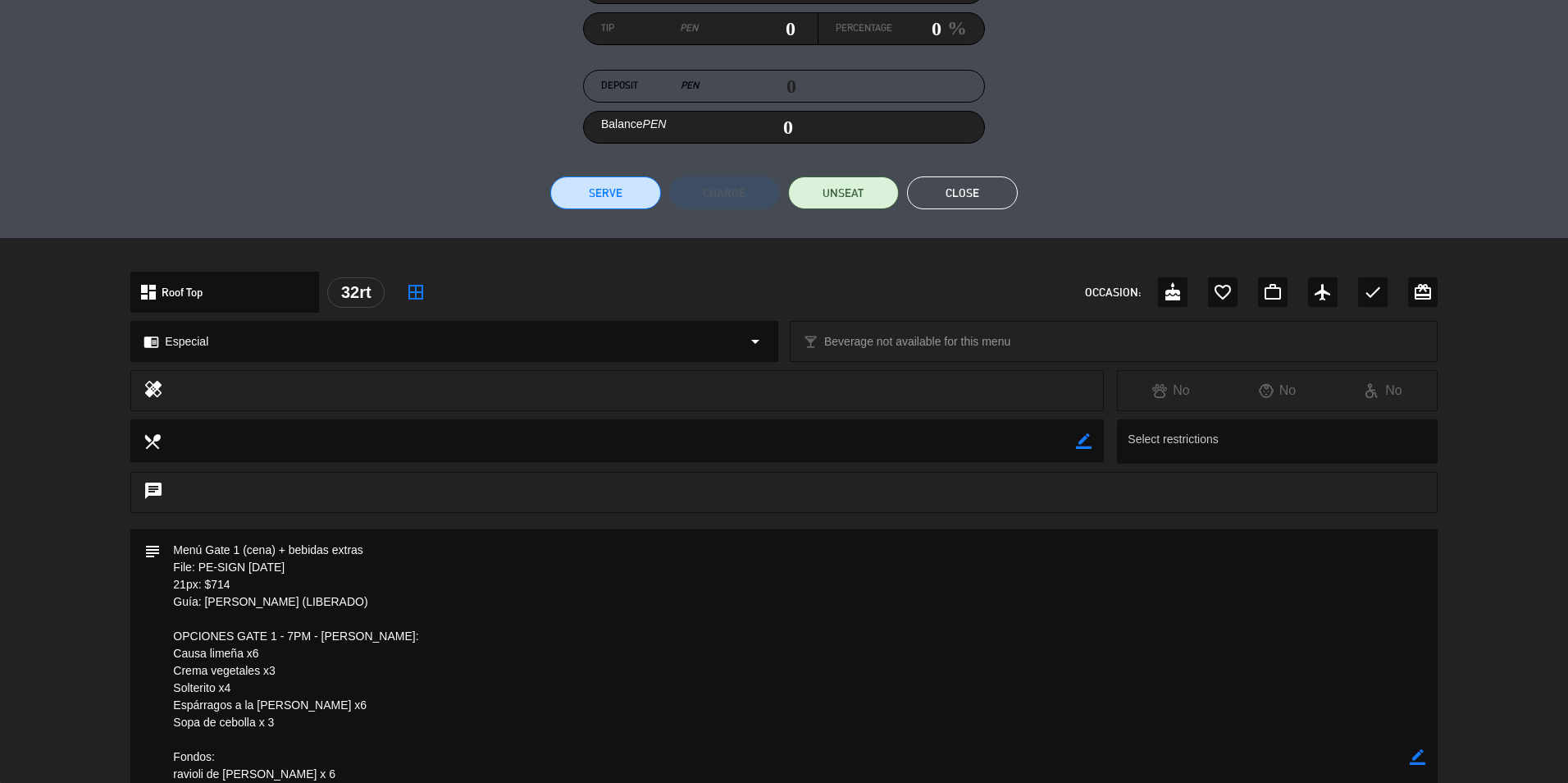
click at [951, 194] on button "Close" at bounding box center [962, 193] width 111 height 33
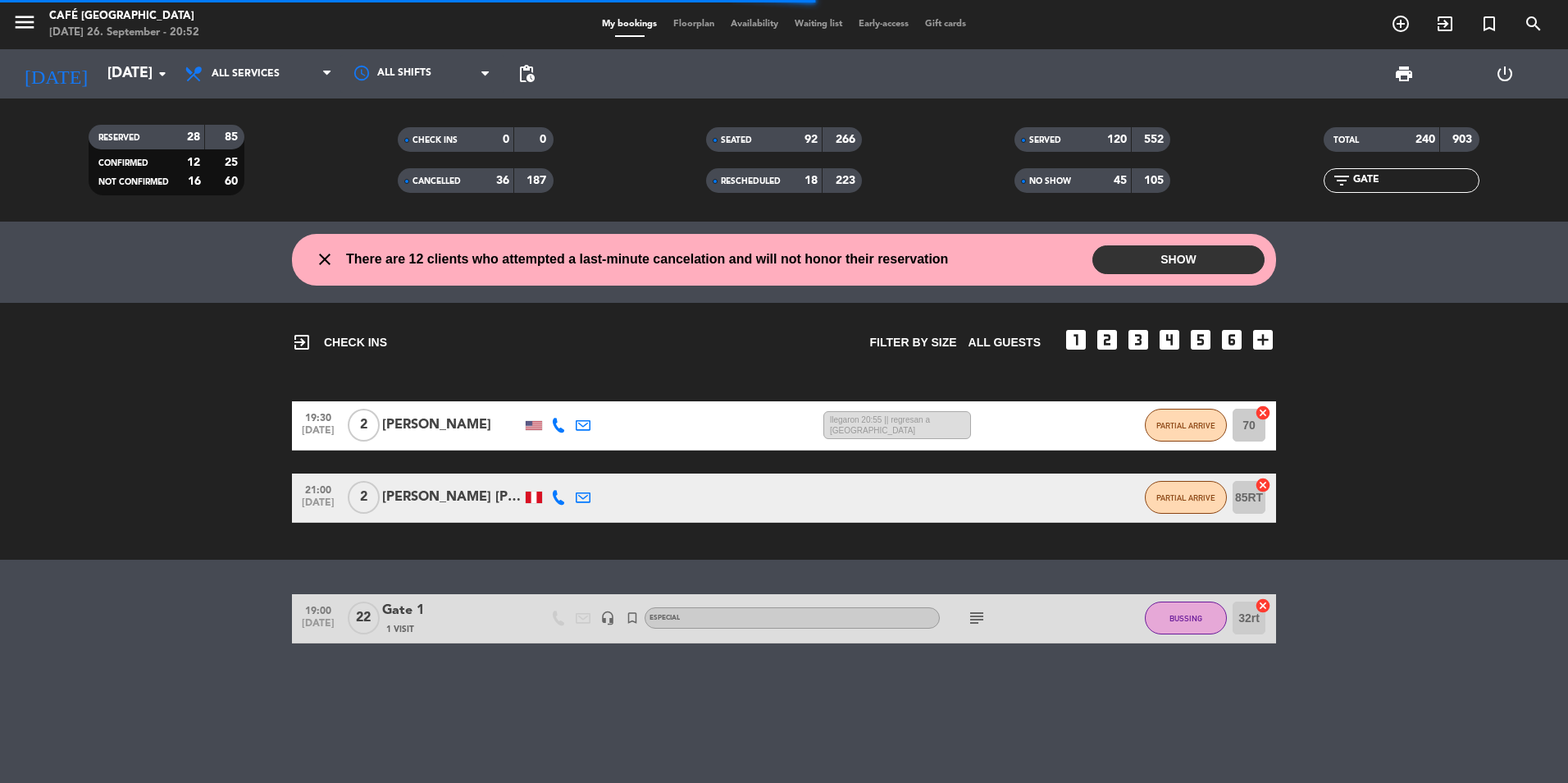
drag, startPoint x: 1393, startPoint y: 181, endPoint x: 1251, endPoint y: 175, distance: 142.1
click at [1251, 175] on div "filter_list GATE" at bounding box center [1401, 181] width 308 height 25
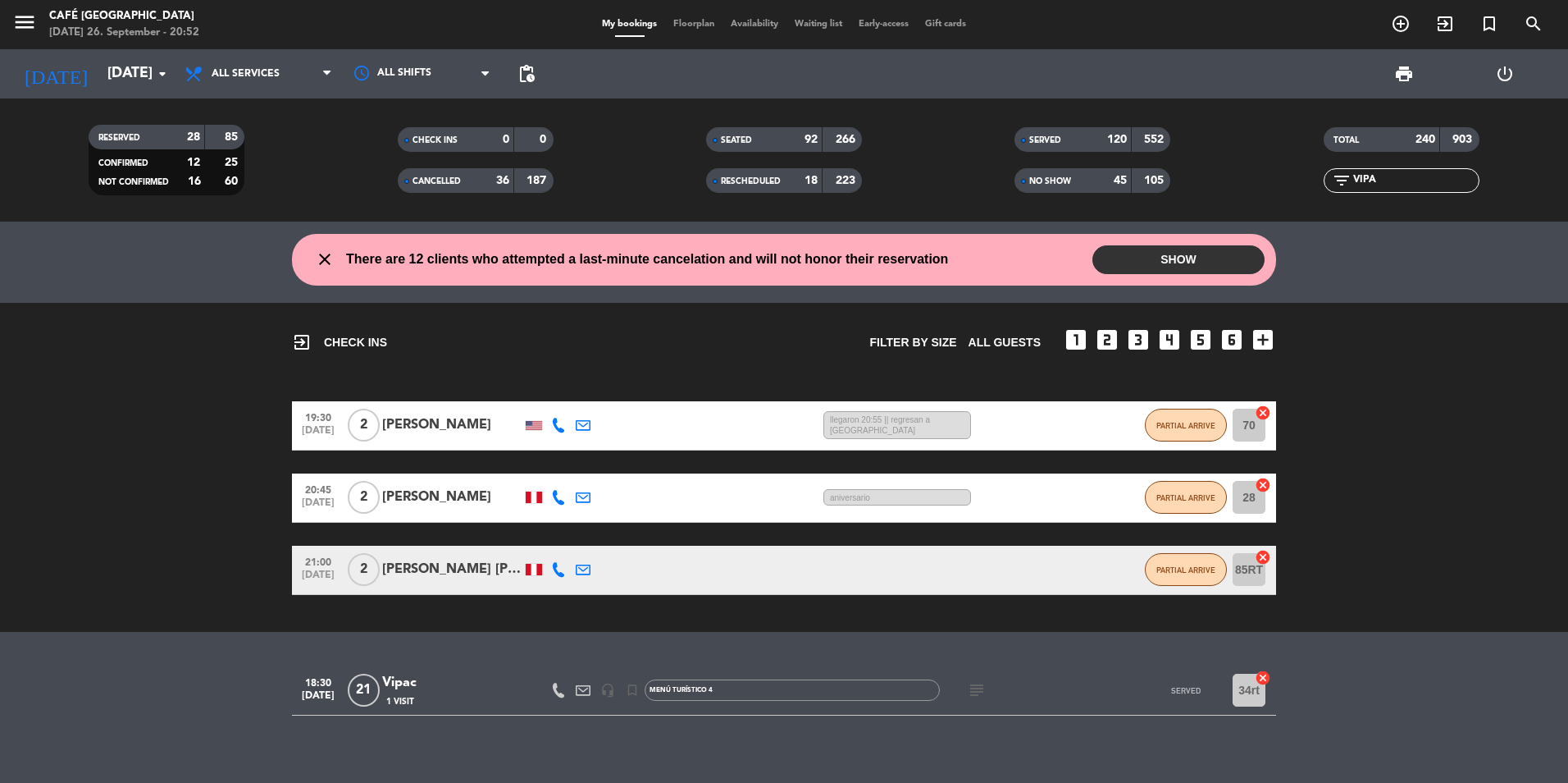
type input "VIPA"
click at [471, 696] on div "1 Visit" at bounding box center [451, 701] width 140 height 13
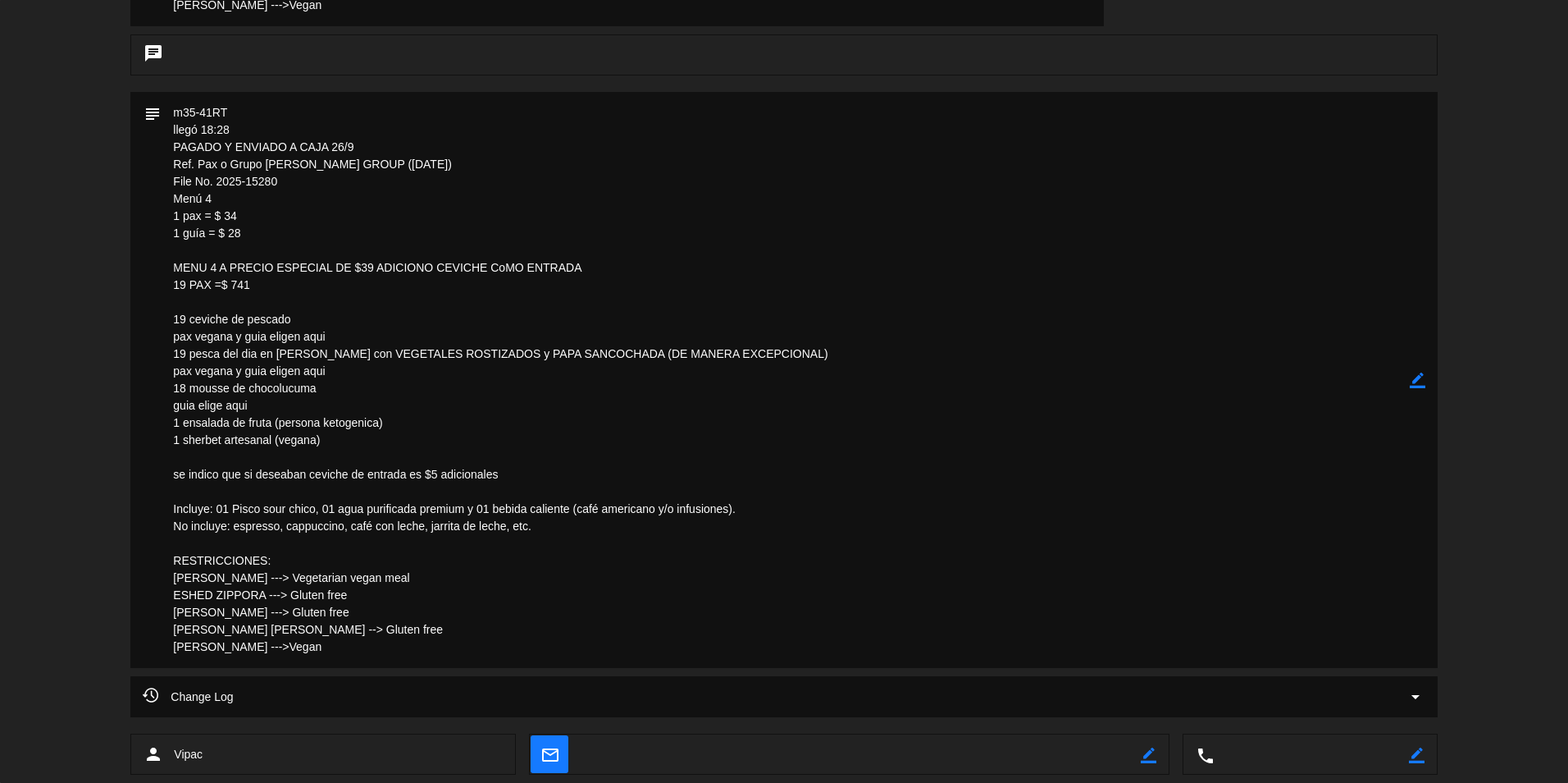
scroll to position [739, 0]
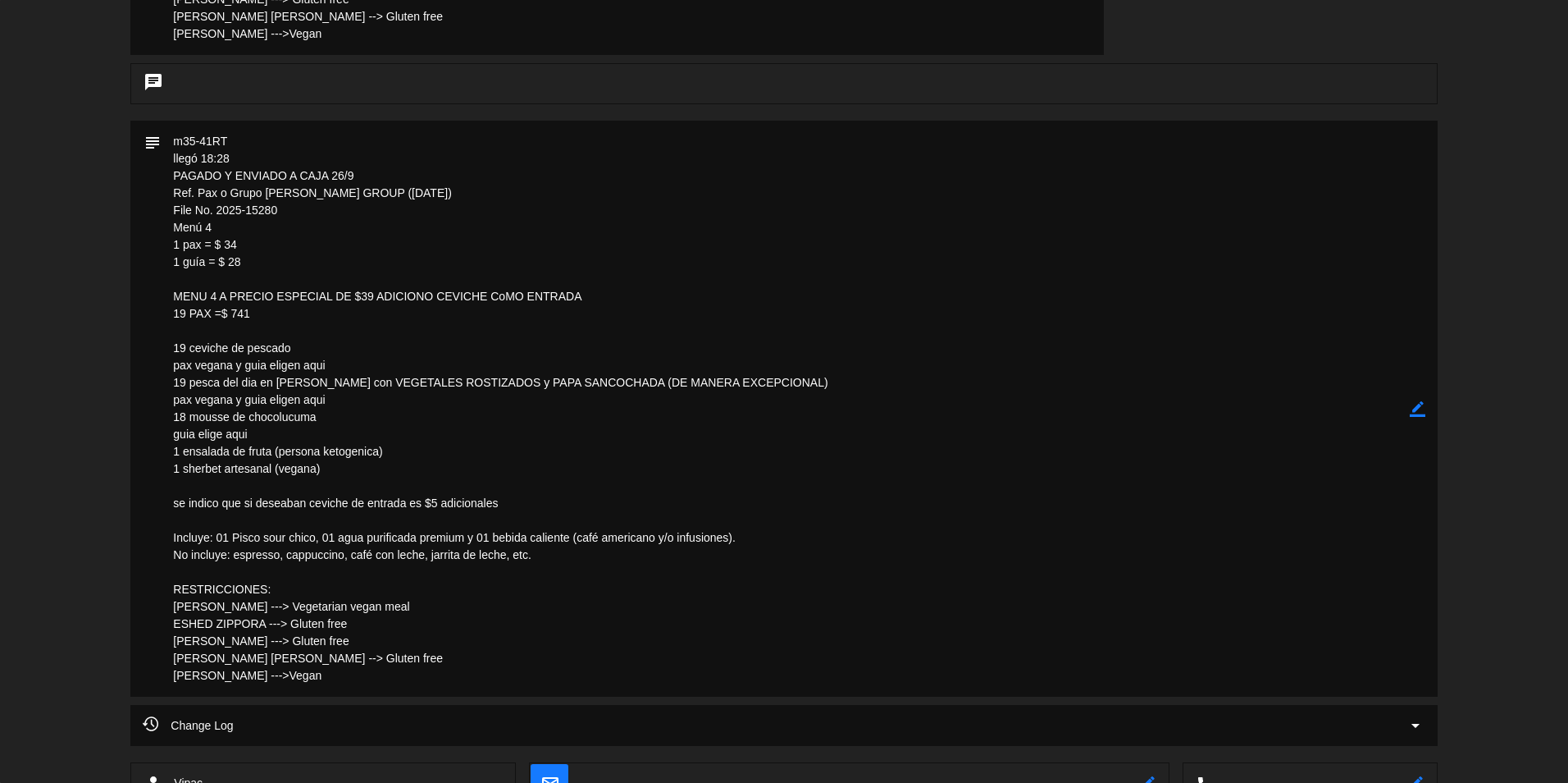
drag, startPoint x: 290, startPoint y: 220, endPoint x: 176, endPoint y: 207, distance: 114.7
click at [176, 207] on textarea at bounding box center [784, 408] width 1248 height 576
click at [194, 214] on textarea at bounding box center [784, 408] width 1248 height 576
drag, startPoint x: 284, startPoint y: 210, endPoint x: 157, endPoint y: 209, distance: 127.0
click at [157, 209] on div "subject border_color" at bounding box center [783, 408] width 1306 height 576
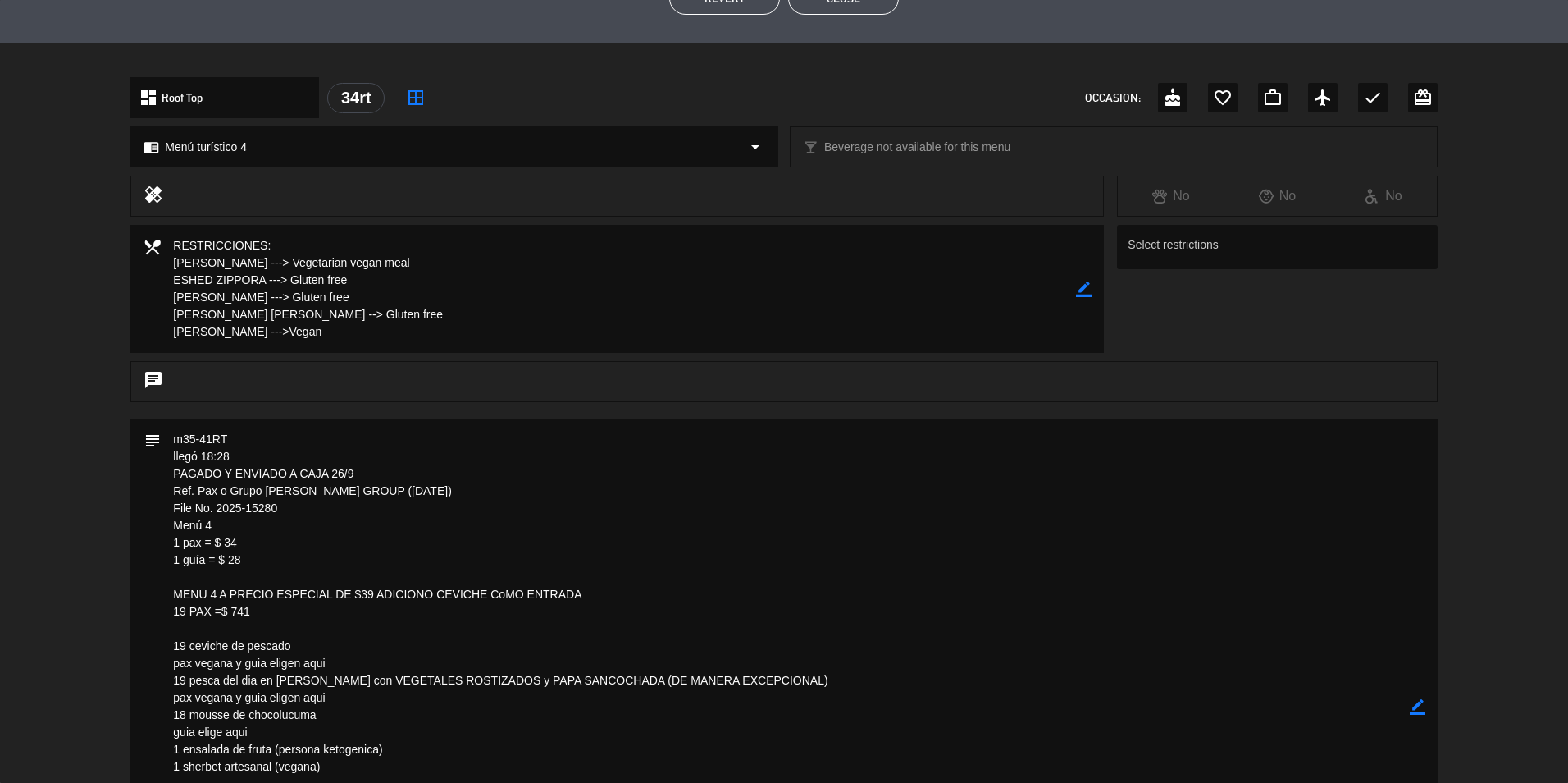
scroll to position [410, 0]
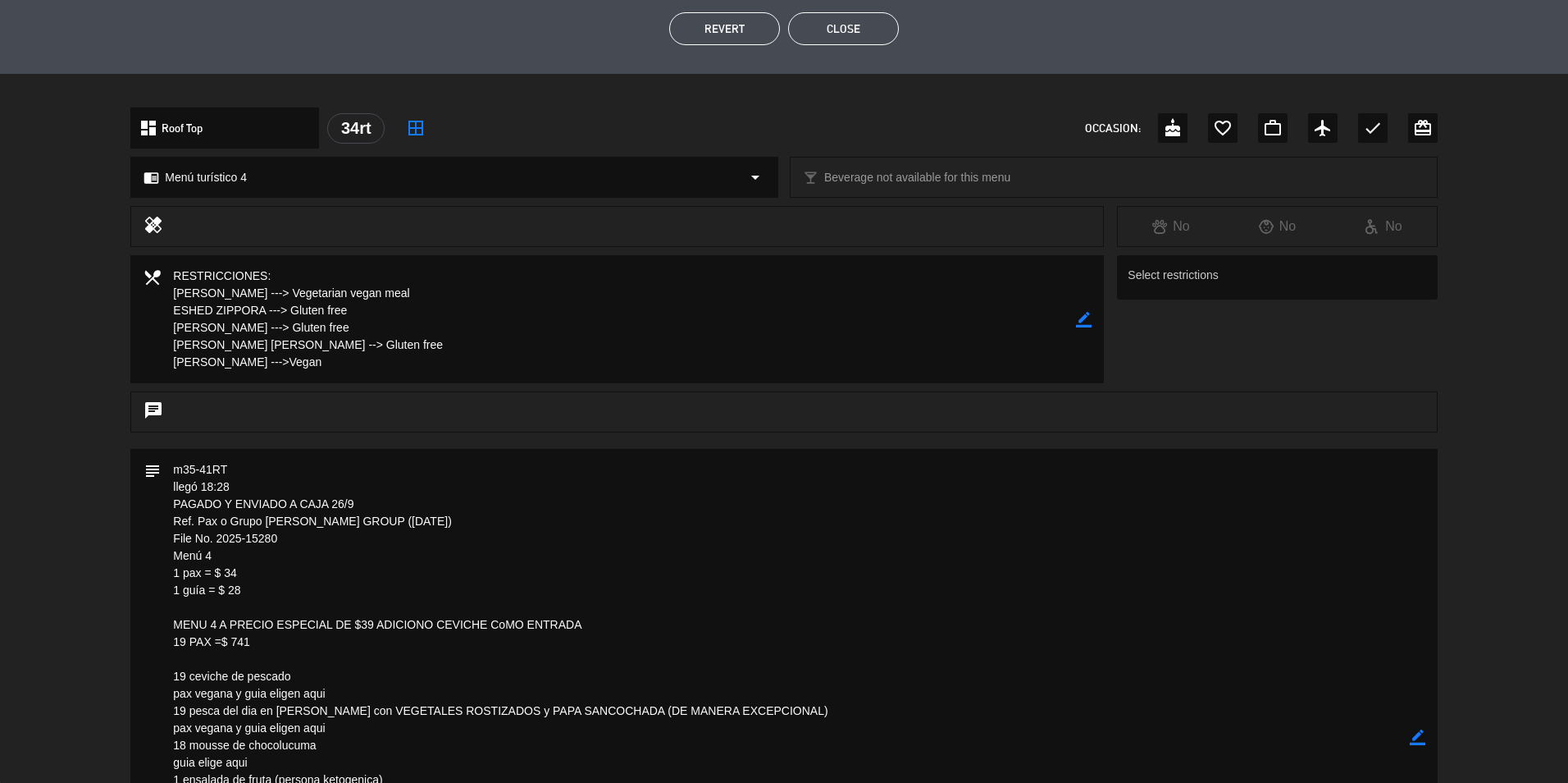
click at [848, 35] on button "Close" at bounding box center [843, 29] width 111 height 33
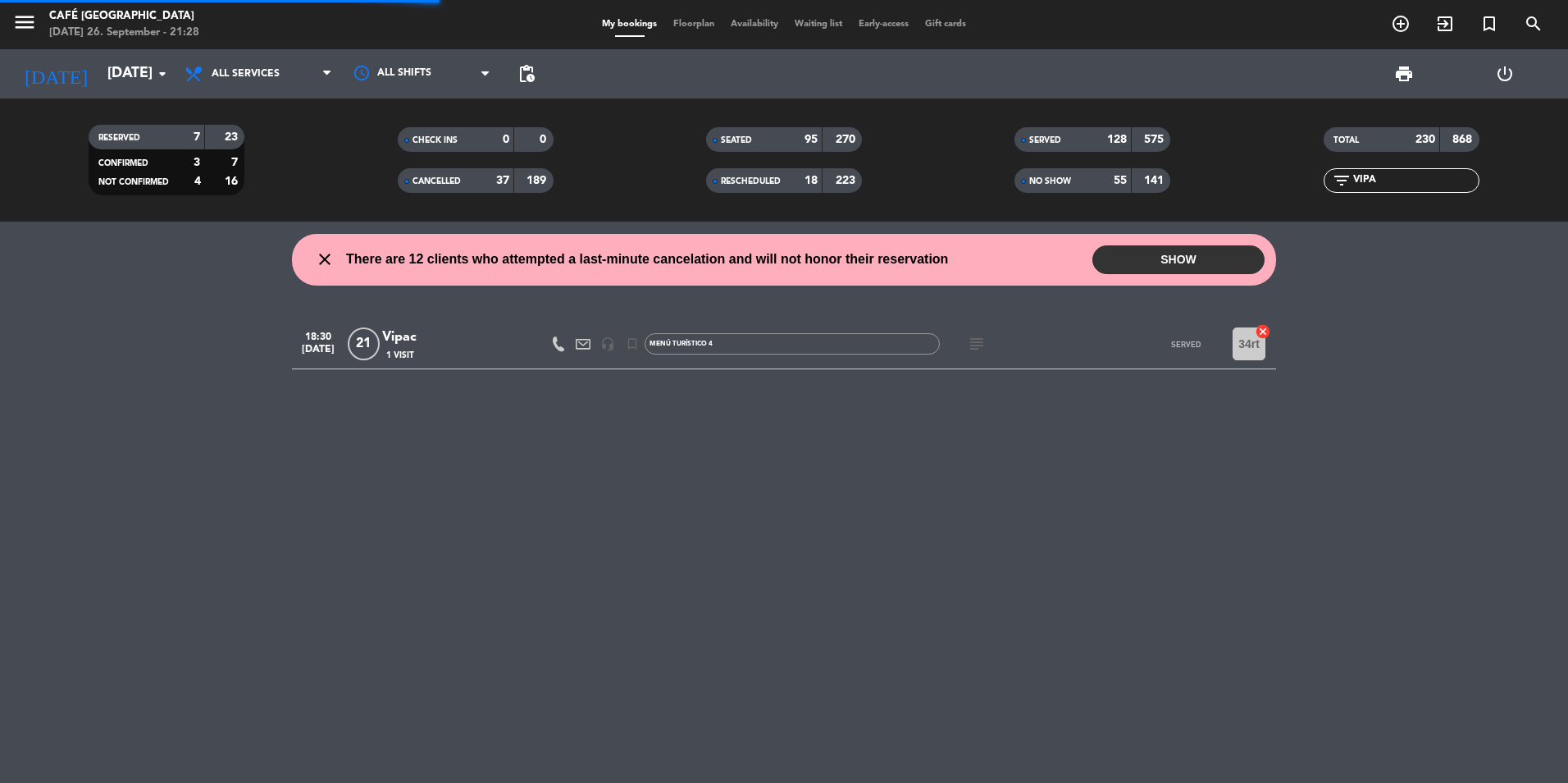
drag, startPoint x: 1379, startPoint y: 180, endPoint x: 1280, endPoint y: 175, distance: 99.1
click at [1280, 175] on div "filter_list VIPA" at bounding box center [1401, 181] width 308 height 25
click at [1388, 178] on input "VIPA" at bounding box center [1415, 180] width 127 height 18
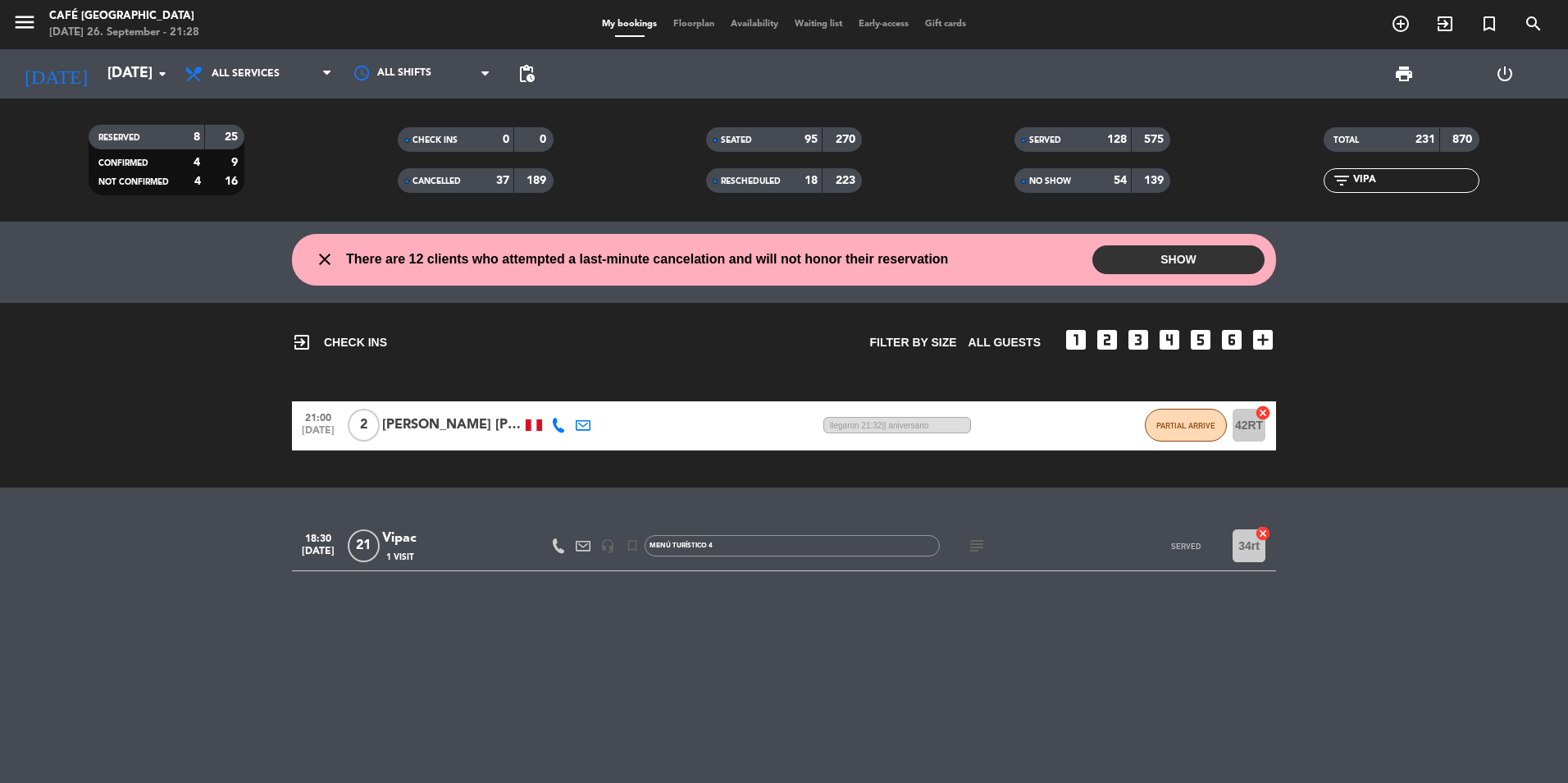
click at [1401, 178] on input "VIPA" at bounding box center [1415, 180] width 127 height 18
drag, startPoint x: 1413, startPoint y: 178, endPoint x: 1310, endPoint y: 178, distance: 103.0
click at [1310, 178] on div "filter_list VIPA" at bounding box center [1401, 181] width 308 height 25
click at [1360, 176] on input "VIPA" at bounding box center [1415, 180] width 127 height 18
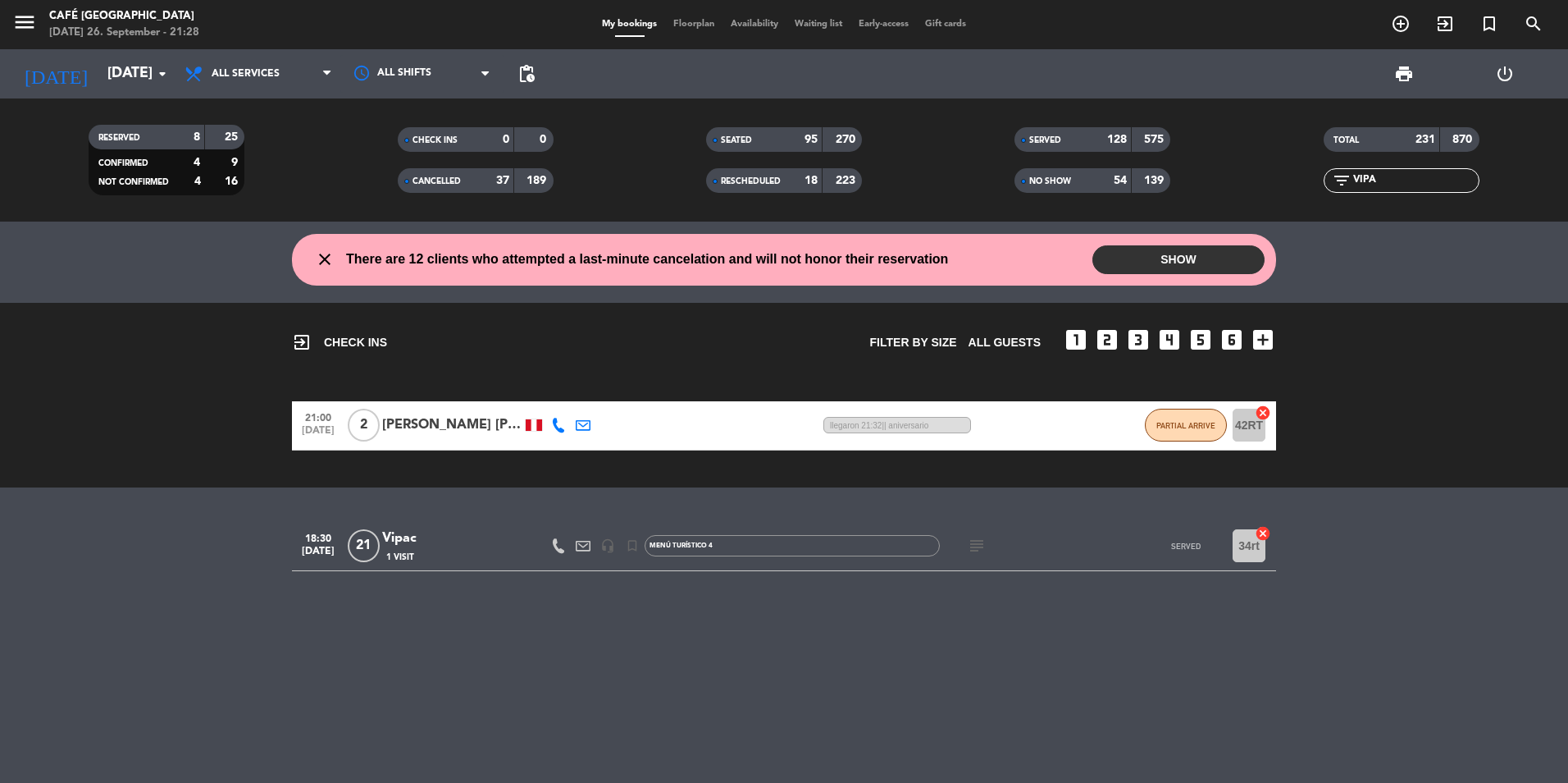
click at [1360, 176] on input "VIPA" at bounding box center [1415, 180] width 127 height 18
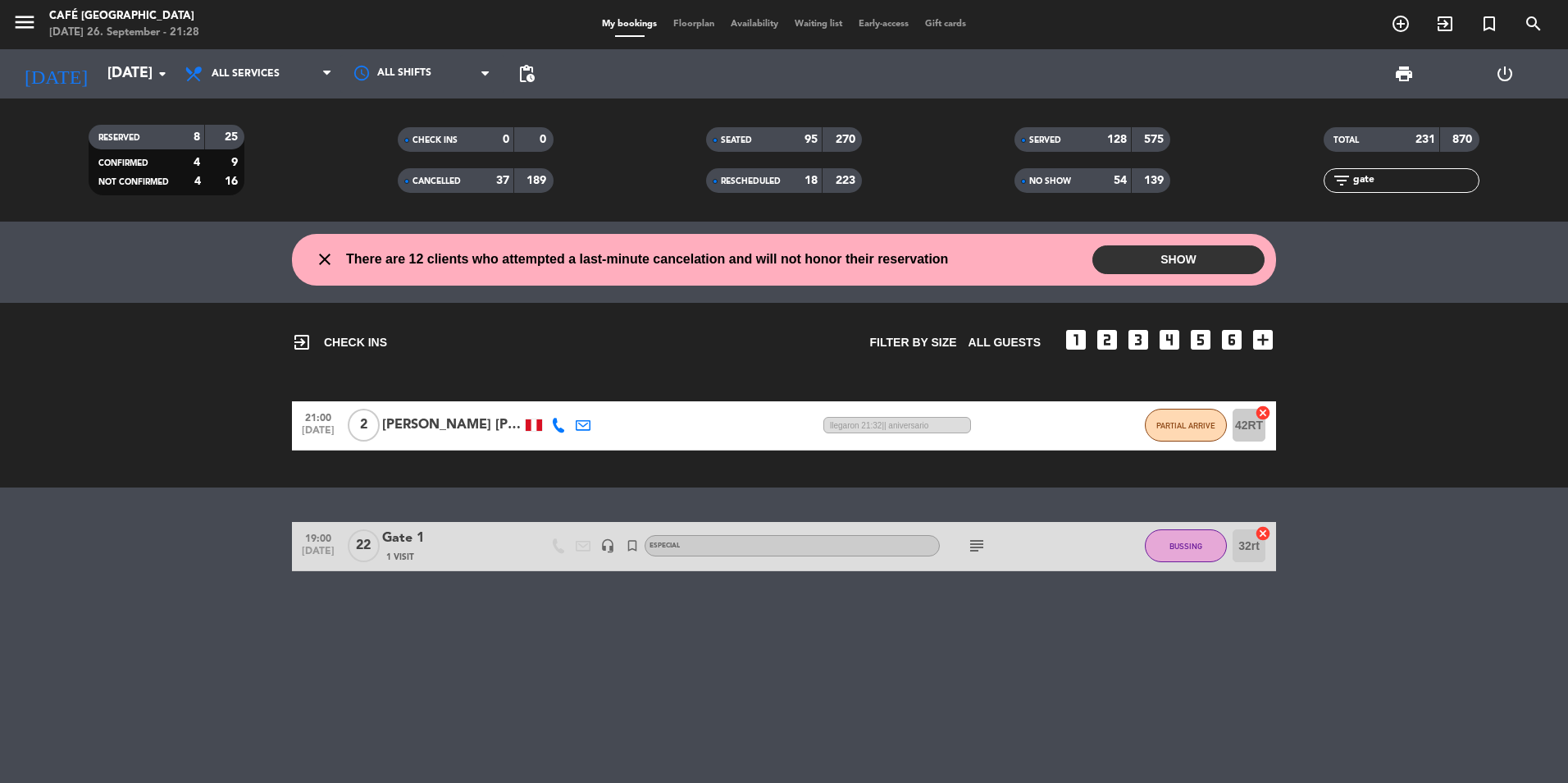
click at [452, 551] on div "1 Visit" at bounding box center [451, 557] width 140 height 13
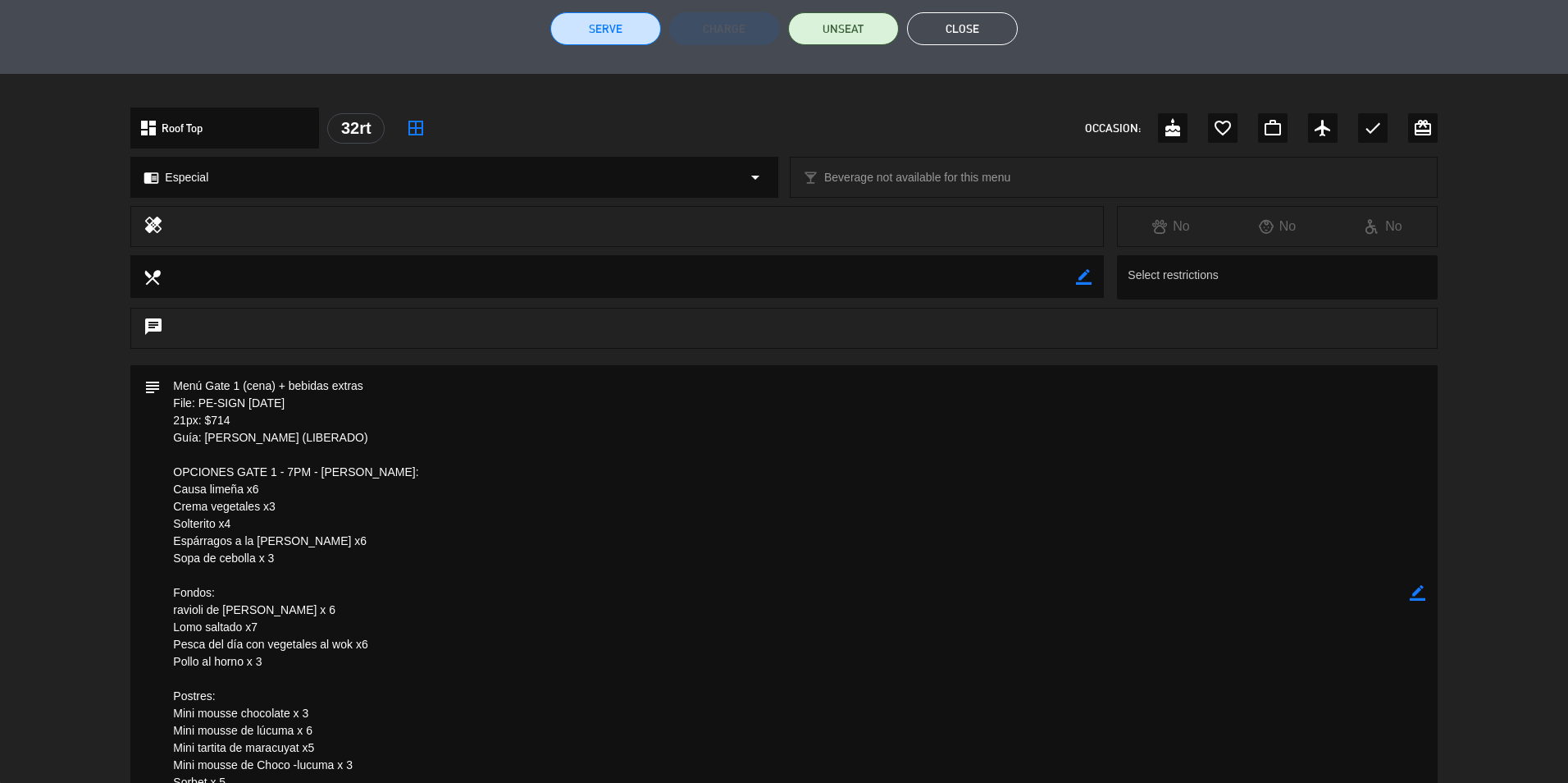
drag, startPoint x: 317, startPoint y: 403, endPoint x: 199, endPoint y: 397, distance: 118.2
click at [199, 397] on textarea at bounding box center [784, 592] width 1248 height 456
drag, startPoint x: 199, startPoint y: 397, endPoint x: 209, endPoint y: 401, distance: 10.8
click at [317, 598] on textarea at bounding box center [784, 592] width 1248 height 456
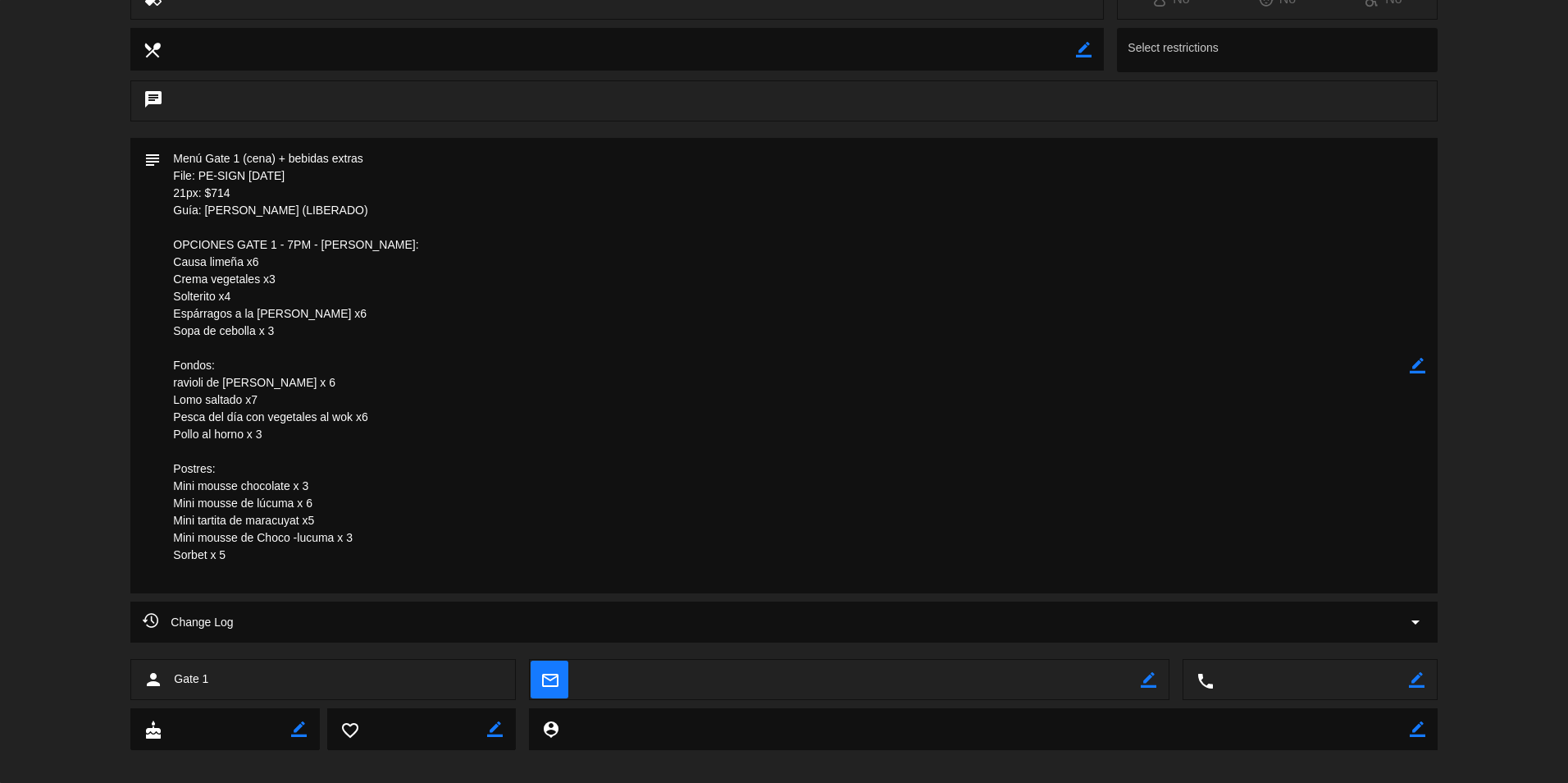
scroll to position [654, 0]
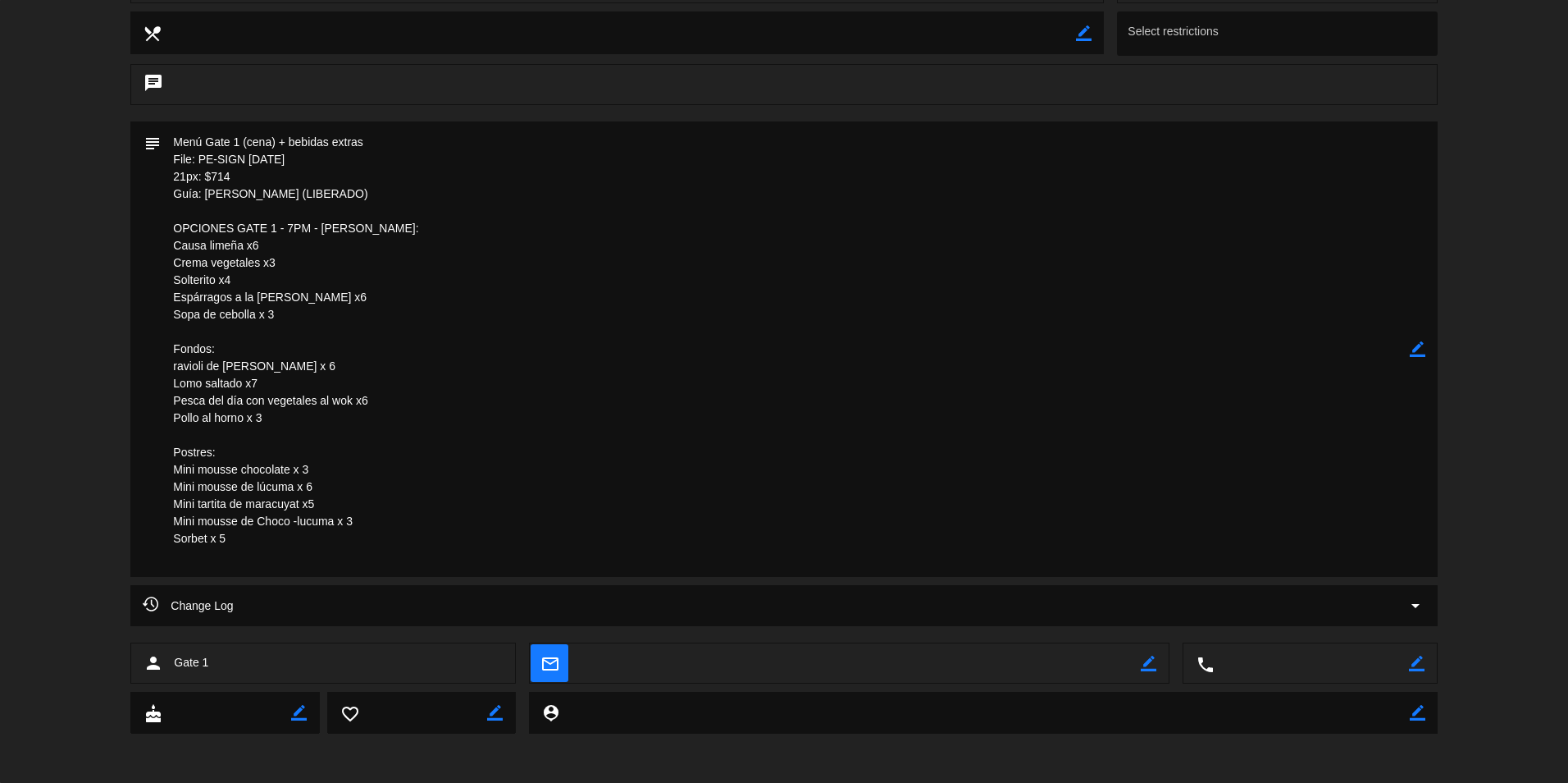
drag, startPoint x: 265, startPoint y: 163, endPoint x: 200, endPoint y: 161, distance: 65.0
click at [200, 161] on textarea at bounding box center [784, 349] width 1248 height 456
click at [587, 260] on textarea at bounding box center [784, 349] width 1248 height 456
drag, startPoint x: 332, startPoint y: 158, endPoint x: 197, endPoint y: 157, distance: 135.0
click at [197, 157] on textarea at bounding box center [784, 349] width 1248 height 456
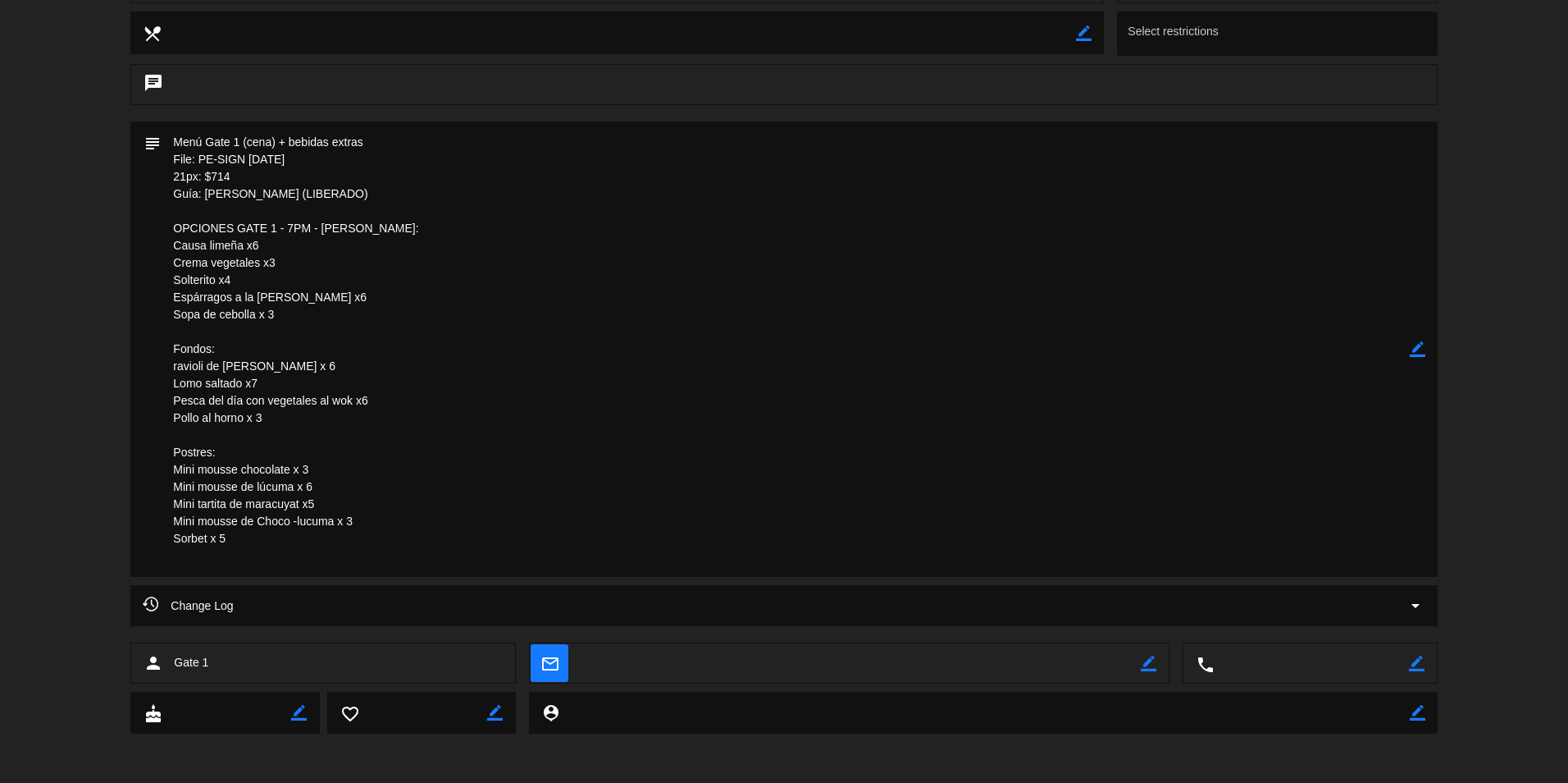
click at [590, 449] on textarea at bounding box center [784, 349] width 1248 height 456
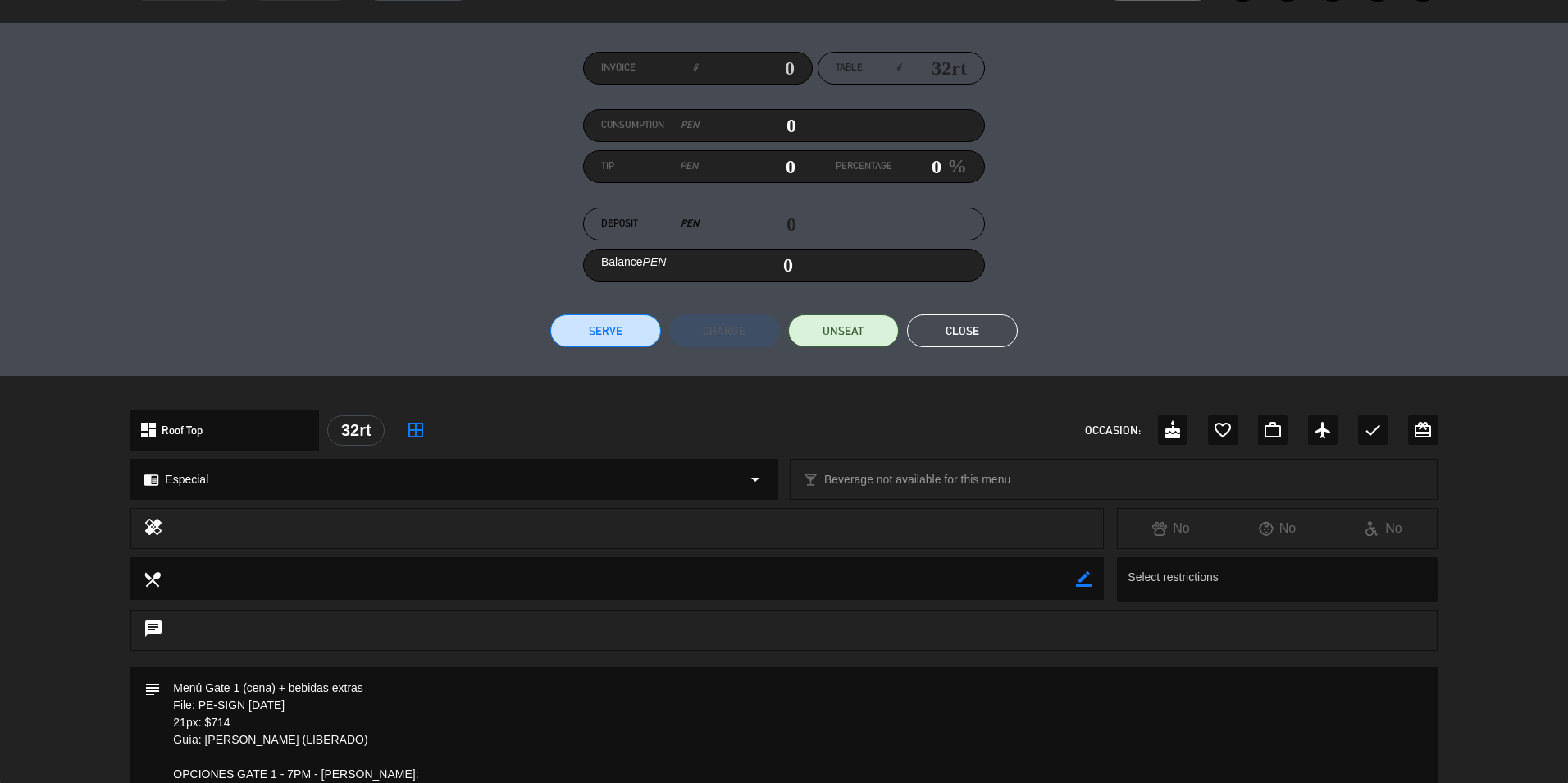
scroll to position [80, 0]
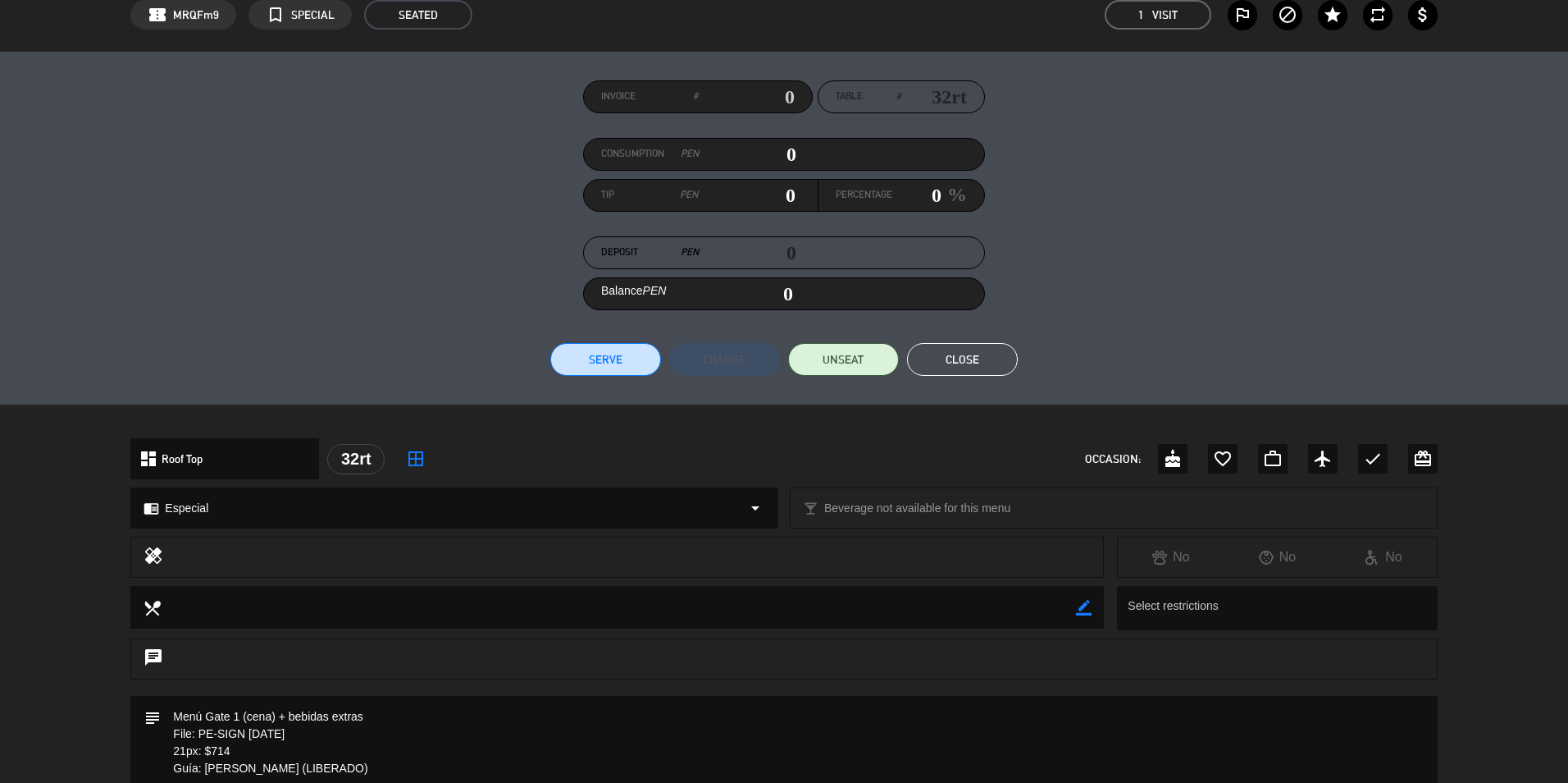
click at [957, 364] on button "Close" at bounding box center [962, 359] width 111 height 33
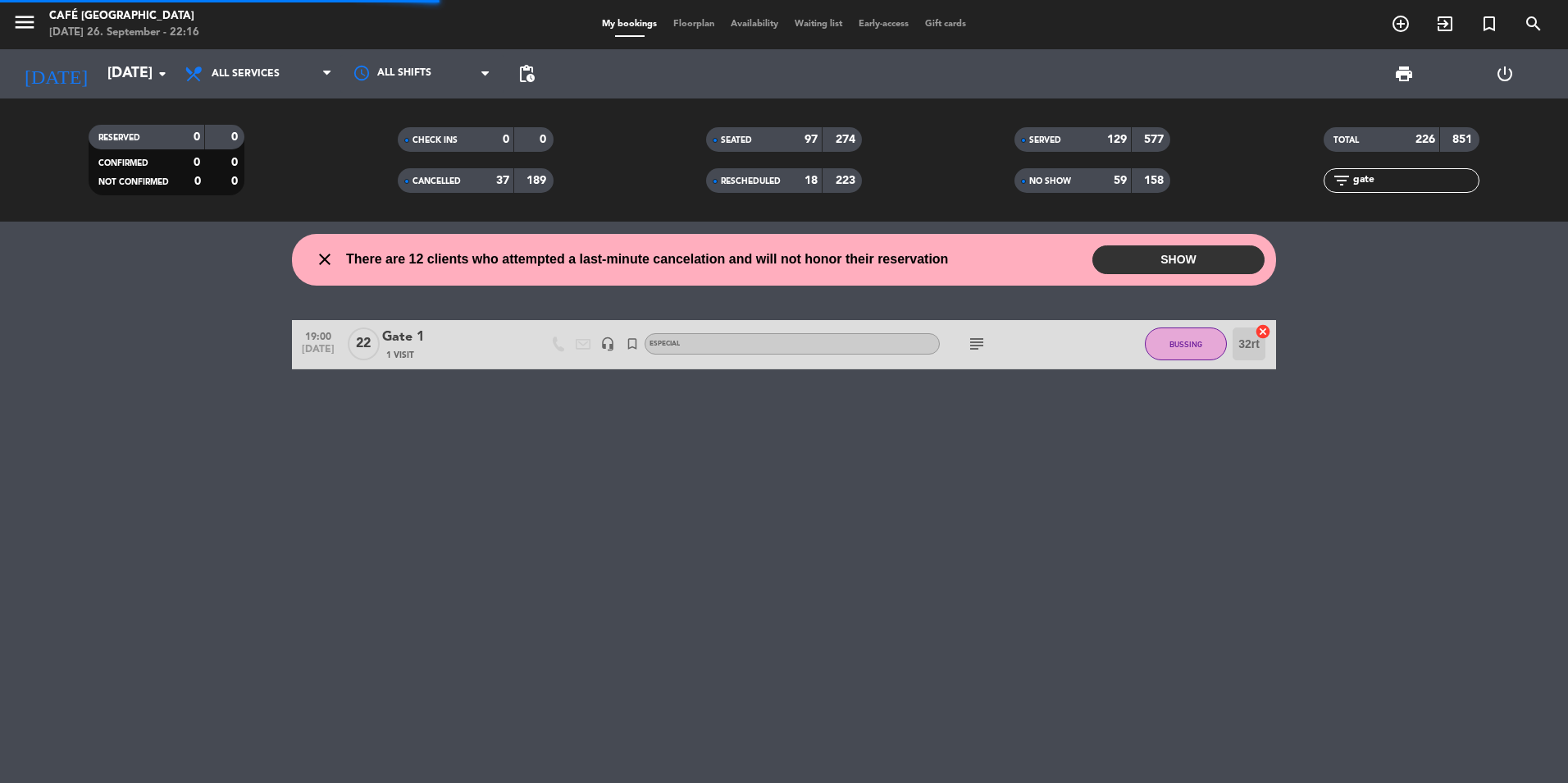
drag, startPoint x: 1391, startPoint y: 181, endPoint x: 1174, endPoint y: 171, distance: 217.2
click at [1174, 171] on div "RESERVED 0 0 CONFIRMED 0 0 NOT CONFIRMED 0 0 CHECK INS 0 0 CANCELLED 37 189 SEA…" at bounding box center [784, 160] width 1568 height 91
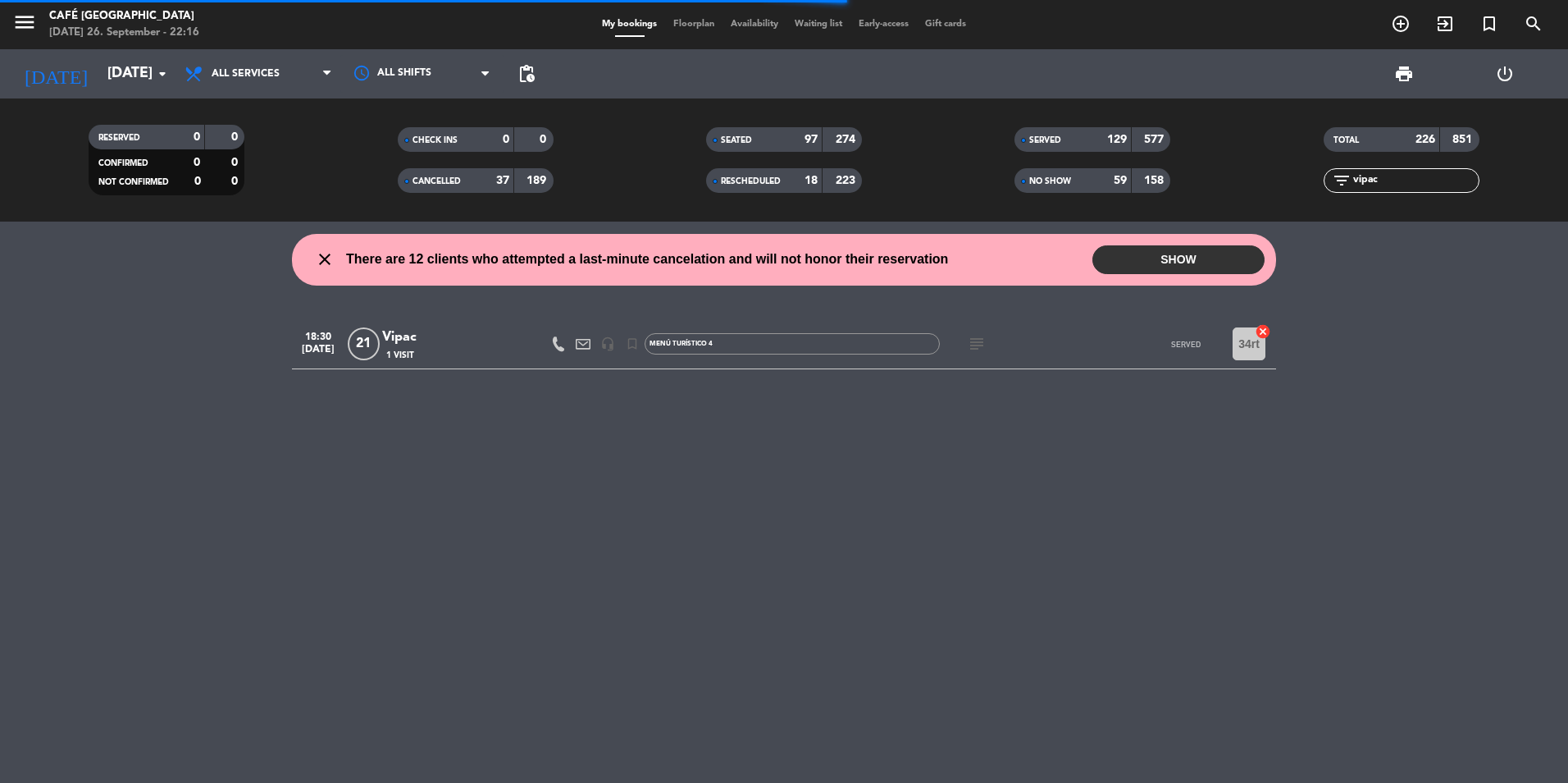
type input "vipac"
click at [408, 352] on span "1 Visit" at bounding box center [399, 355] width 28 height 13
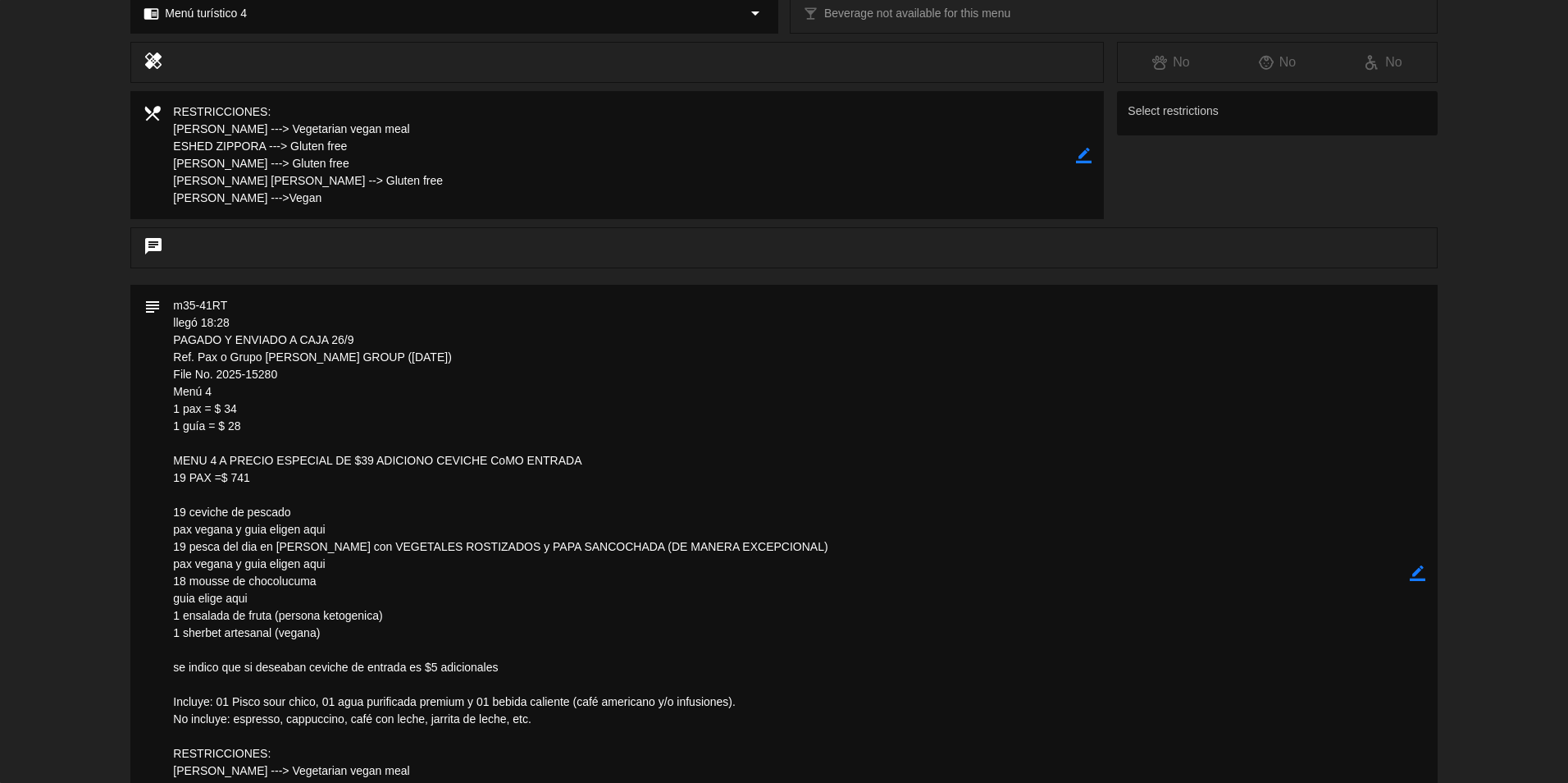
scroll to position [657, 0]
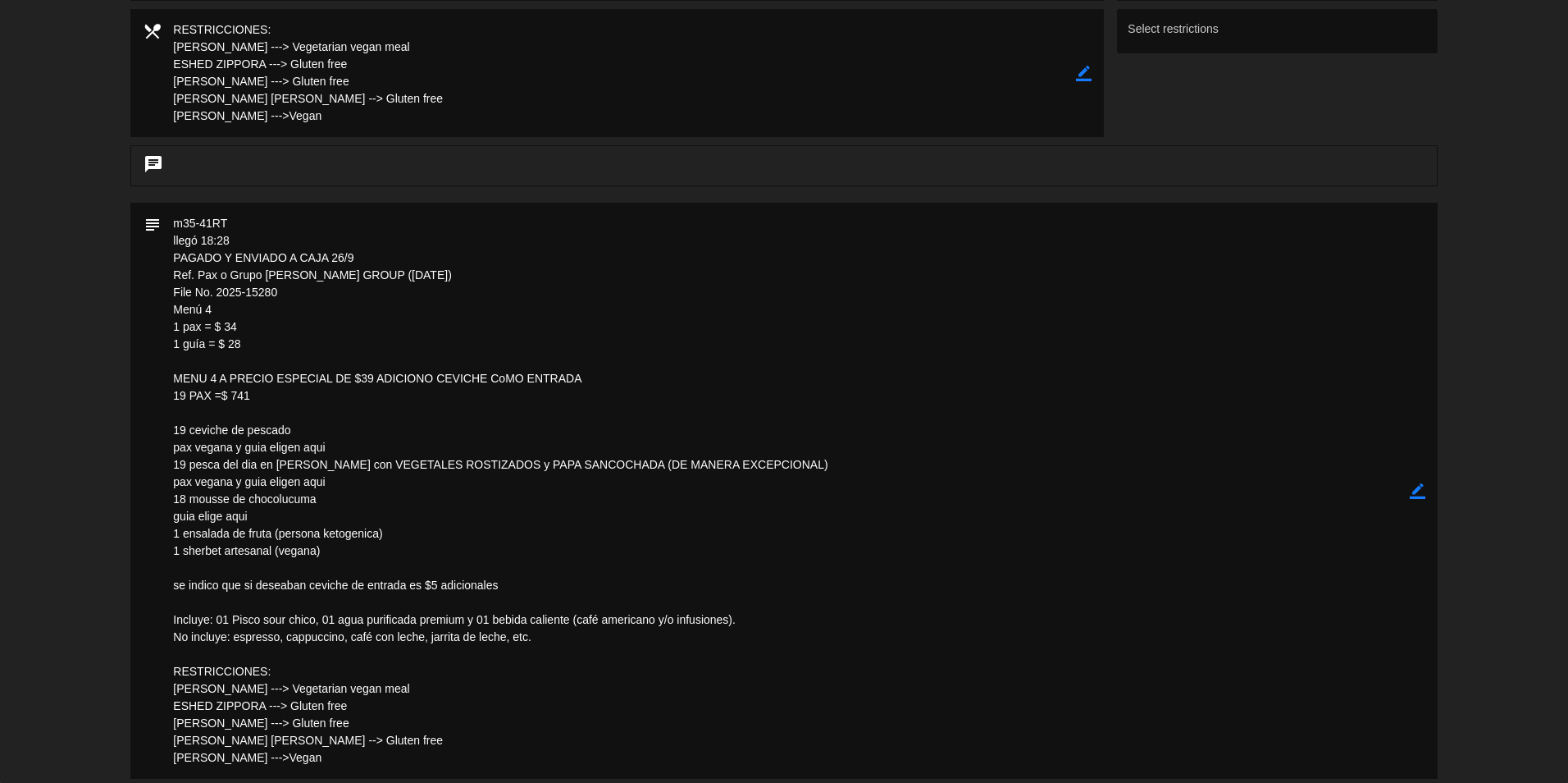
drag, startPoint x: 1519, startPoint y: 552, endPoint x: 1458, endPoint y: 603, distance: 79.5
click at [1519, 552] on div "subject border_color" at bounding box center [784, 494] width 1568 height 585
